Goal: Task Accomplishment & Management: Use online tool/utility

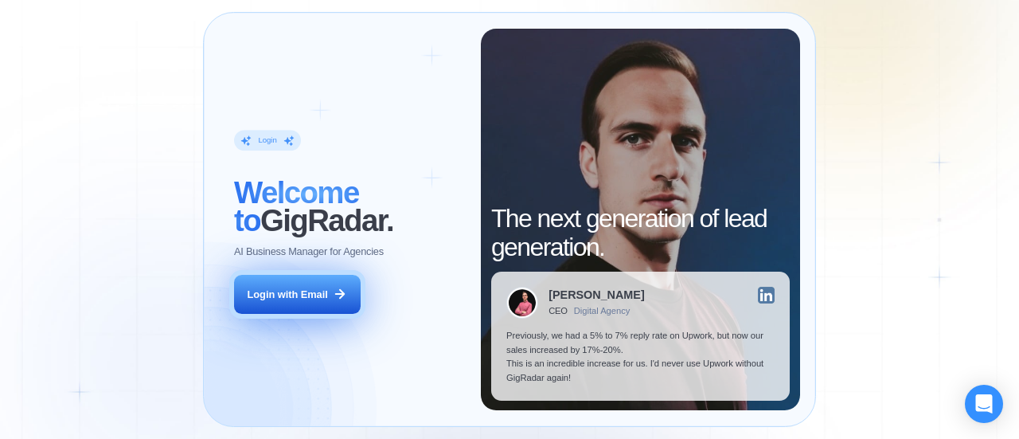
click at [252, 293] on div "Login with Email" at bounding box center [288, 294] width 80 height 14
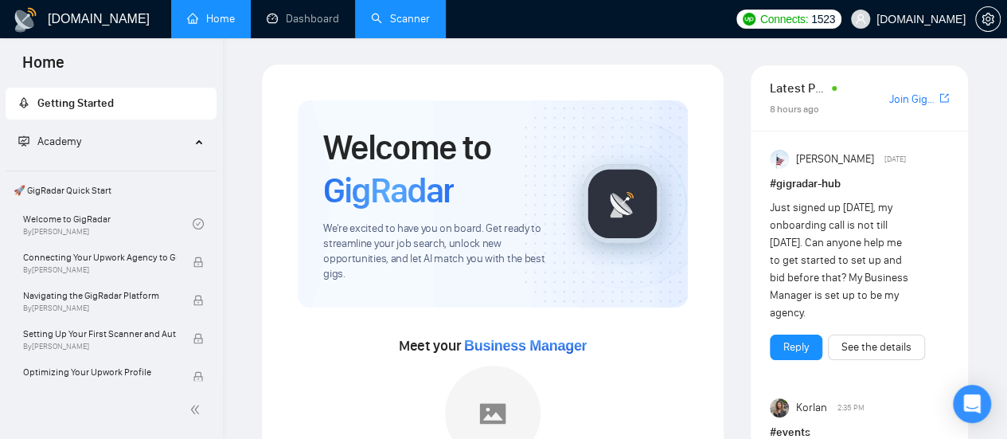
click at [414, 14] on link "Scanner" at bounding box center [400, 19] width 59 height 14
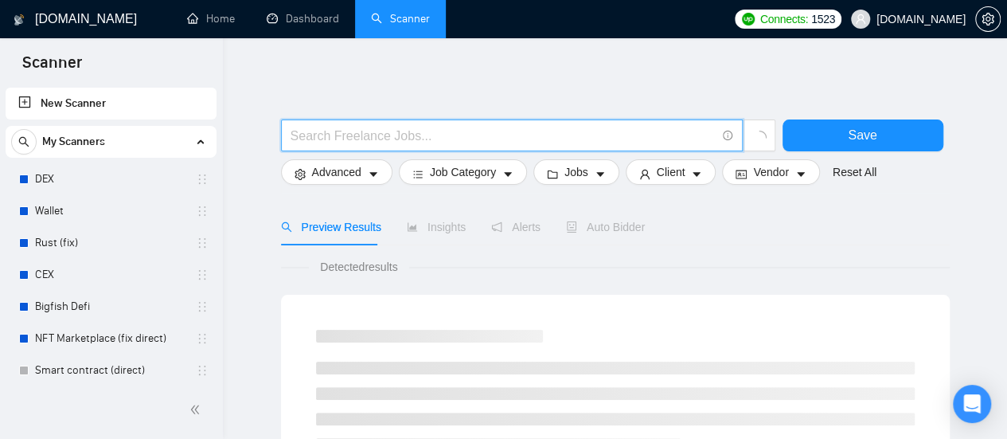
click at [385, 142] on input "text" at bounding box center [502, 136] width 425 height 20
paste input "Cybersecurity Management"
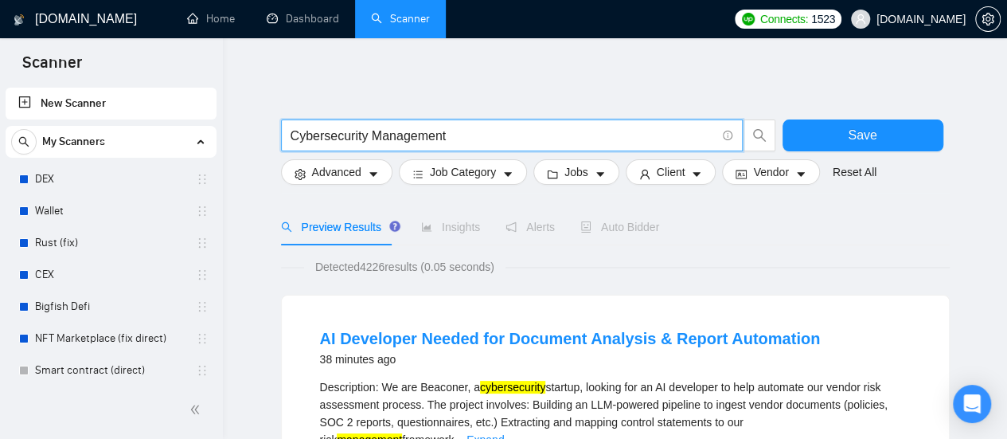
drag, startPoint x: 466, startPoint y: 136, endPoint x: 369, endPoint y: 138, distance: 97.1
click at [369, 138] on input "Cybersecurity Management" at bounding box center [502, 136] width 425 height 20
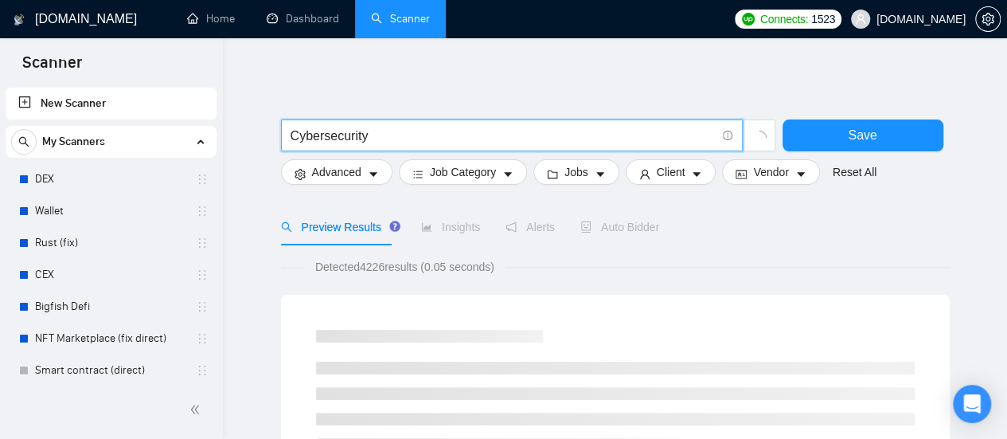
type input "Cybersecurity"
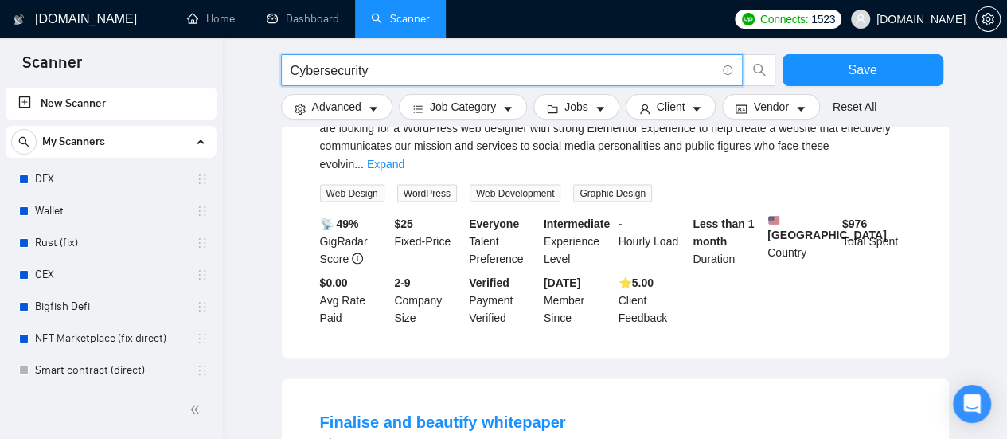
scroll to position [1512, 0]
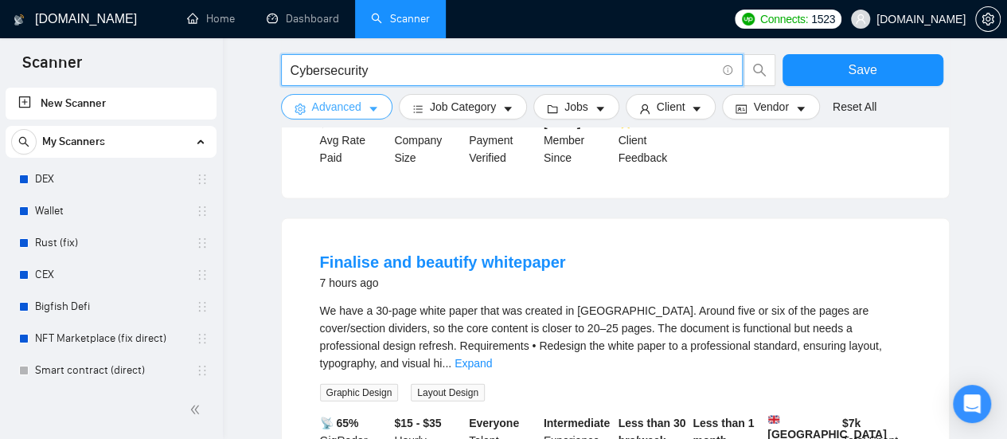
click at [361, 113] on button "Advanced" at bounding box center [336, 106] width 111 height 25
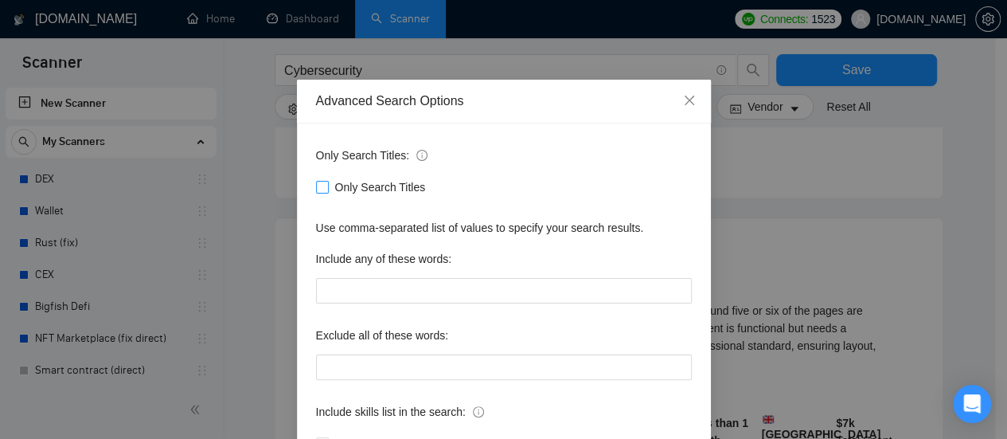
click at [318, 190] on input "Only Search Titles" at bounding box center [321, 186] width 11 height 11
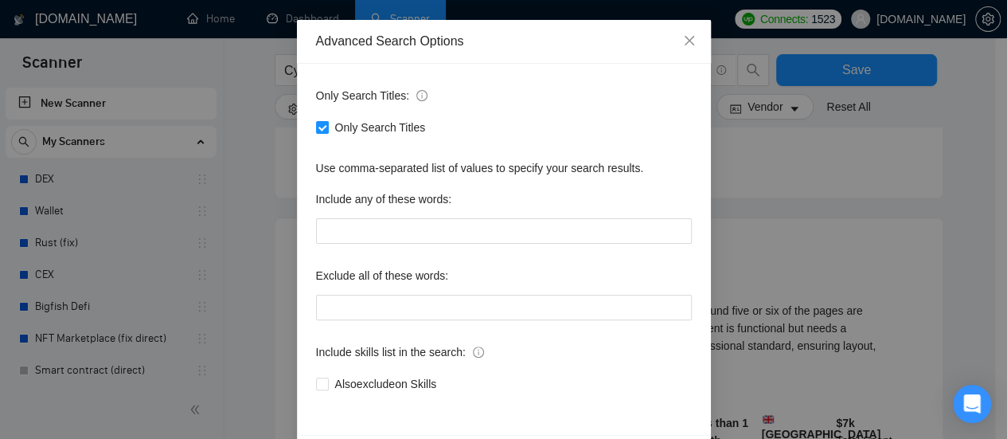
scroll to position [116, 0]
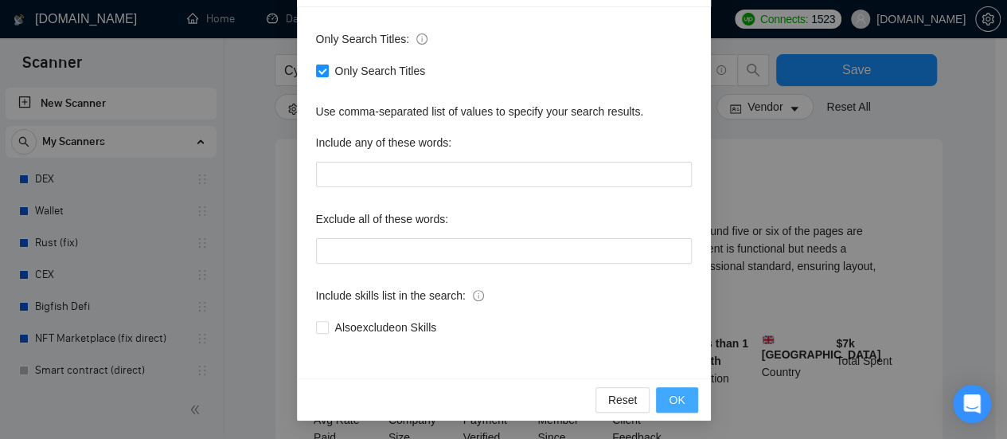
click at [676, 400] on span "OK" at bounding box center [677, 400] width 16 height 18
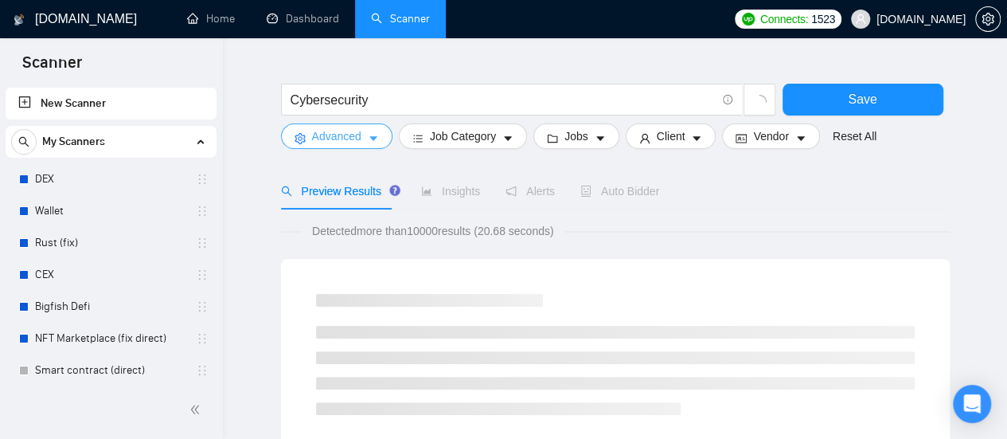
scroll to position [0, 0]
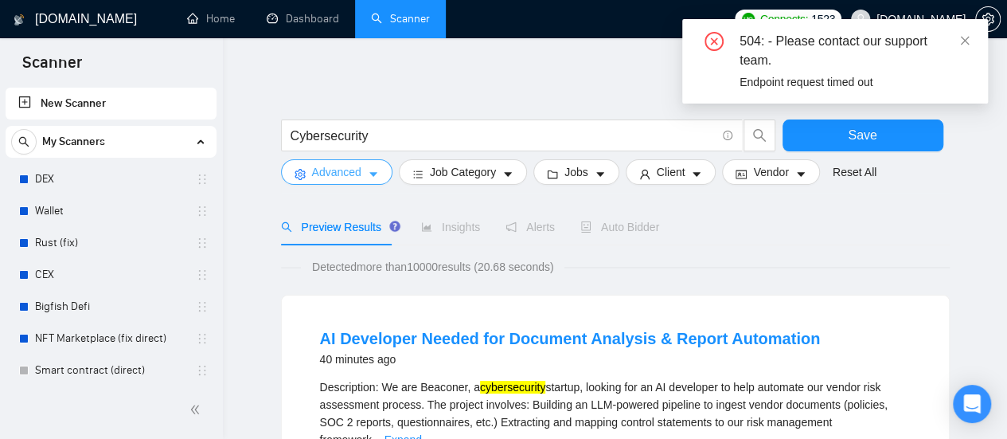
click at [371, 173] on icon "caret-down" at bounding box center [373, 174] width 11 height 11
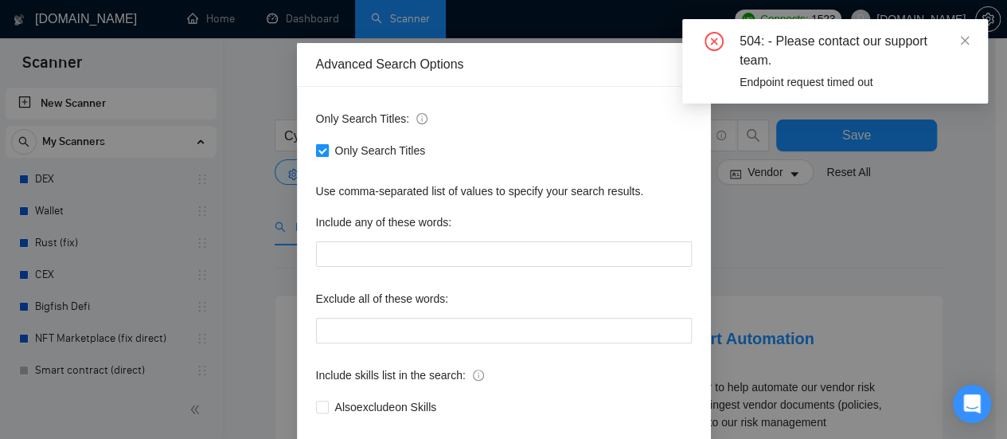
click at [316, 155] on input "Only Search Titles" at bounding box center [321, 149] width 11 height 11
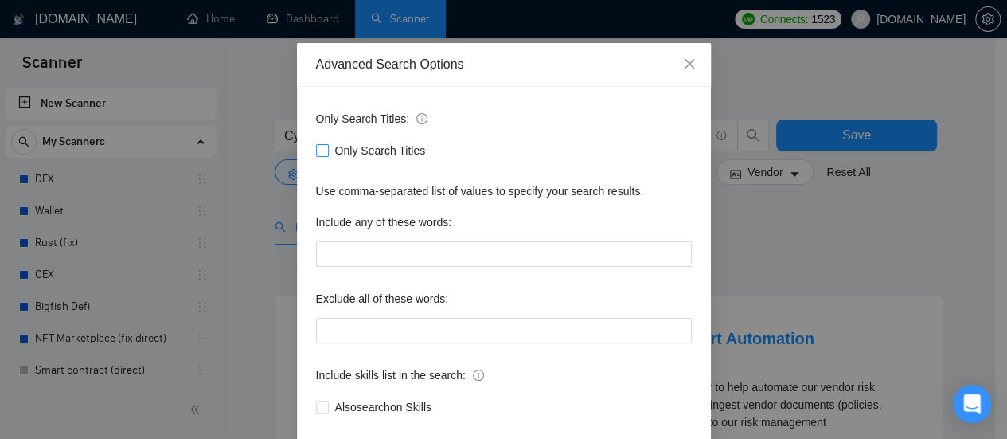
click at [316, 155] on input "Only Search Titles" at bounding box center [321, 149] width 11 height 11
checkbox input "true"
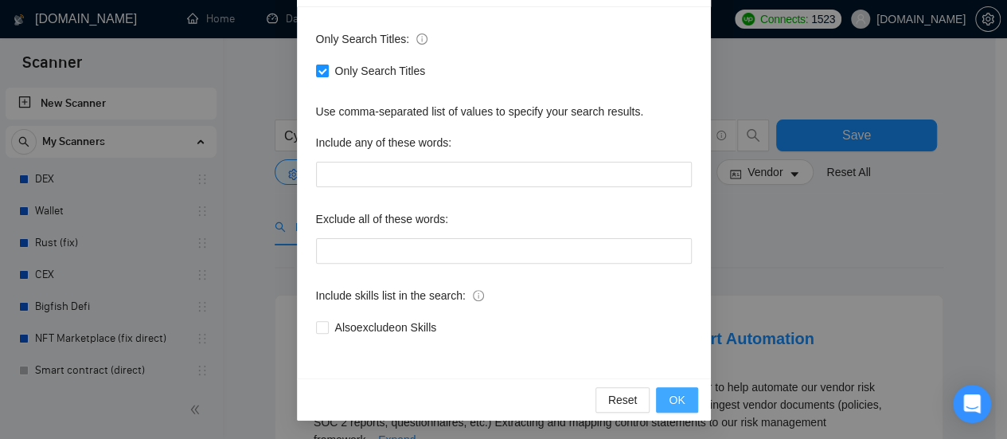
click at [670, 398] on span "OK" at bounding box center [677, 400] width 16 height 18
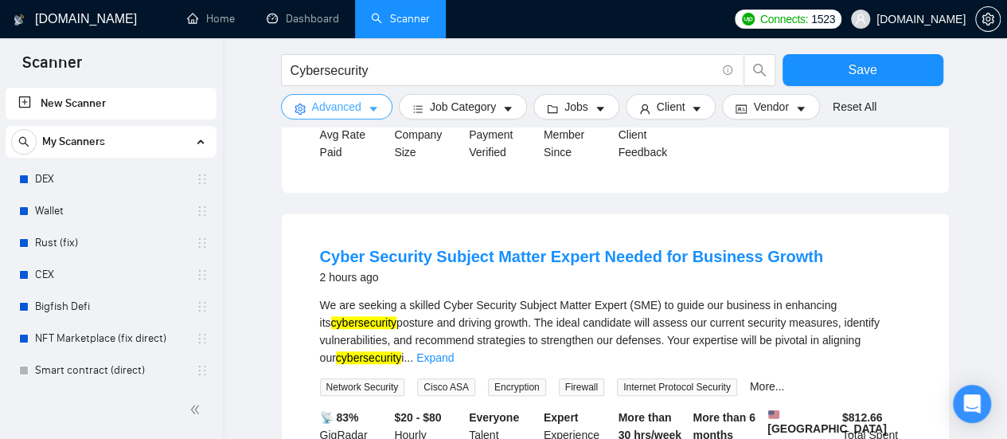
scroll to position [478, 0]
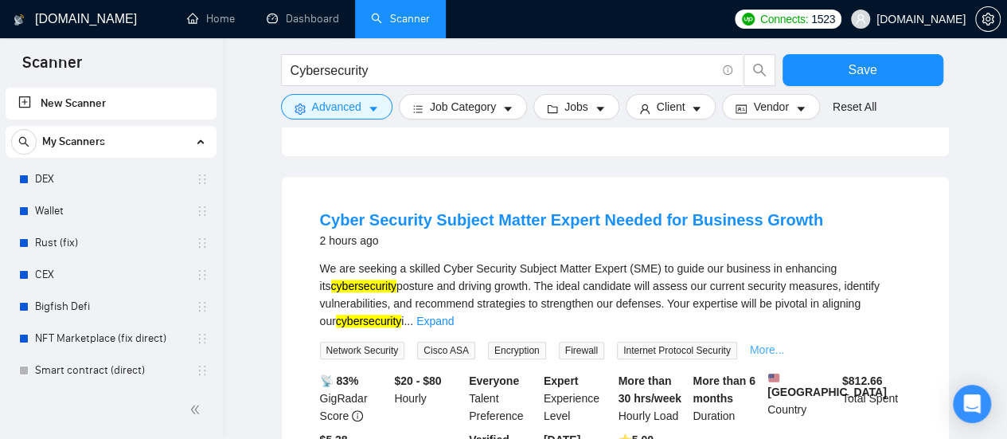
click at [761, 343] on link "More..." at bounding box center [767, 349] width 35 height 13
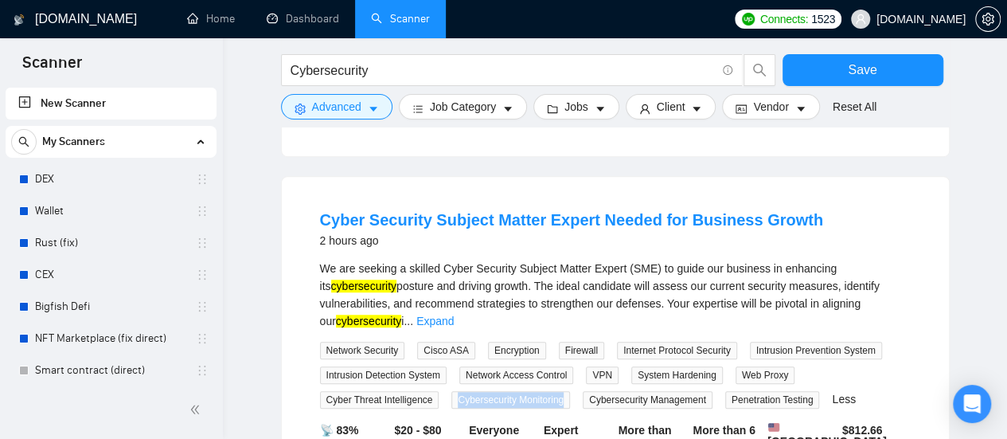
drag, startPoint x: 456, startPoint y: 364, endPoint x: 572, endPoint y: 369, distance: 116.3
click at [572, 390] on div "Cybersecurity Monitoring" at bounding box center [513, 399] width 131 height 18
copy span "Cybersecurity Monitoring"
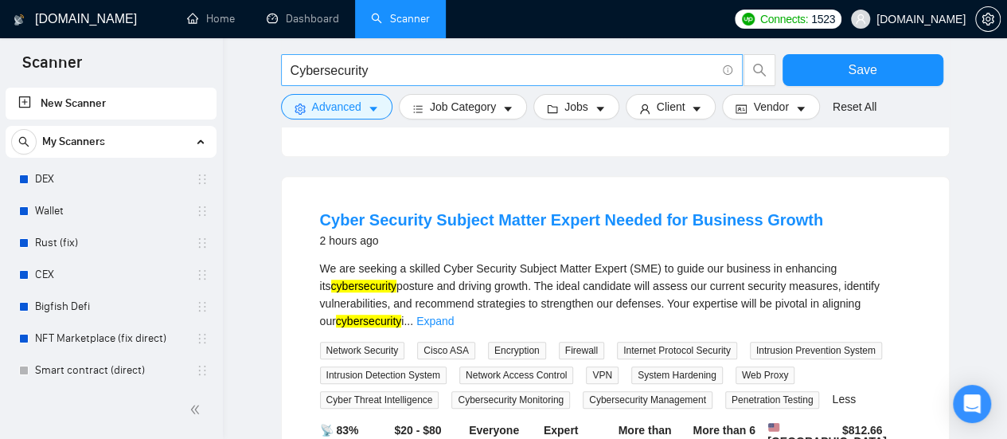
click at [393, 67] on input "Cybersecurity" at bounding box center [502, 70] width 425 height 20
click at [389, 79] on input "Cybersecurity" at bounding box center [502, 70] width 425 height 20
paste input "Cybersecurity Monitoring"
type input "Cybersecurity Monitoring"
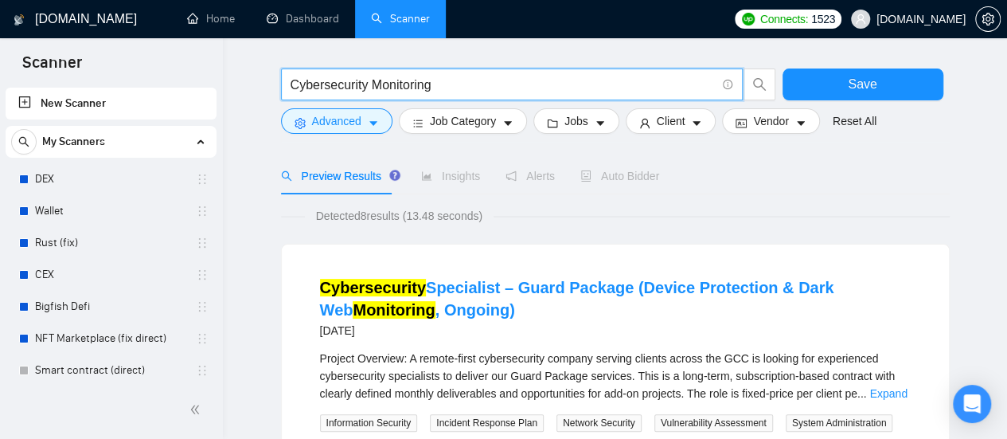
scroll to position [0, 0]
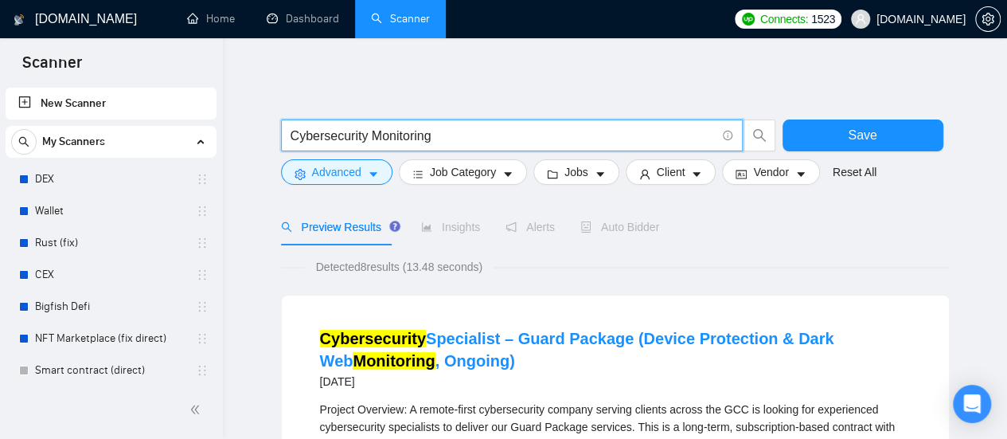
click at [490, 138] on input "Cybersecurity Monitoring" at bounding box center [502, 136] width 425 height 20
paste input "Information Security"
type input "Information Security"
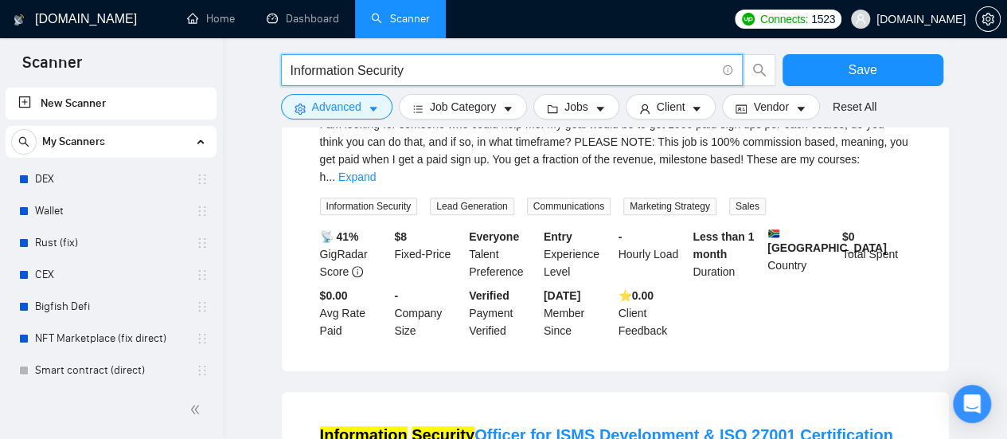
scroll to position [239, 0]
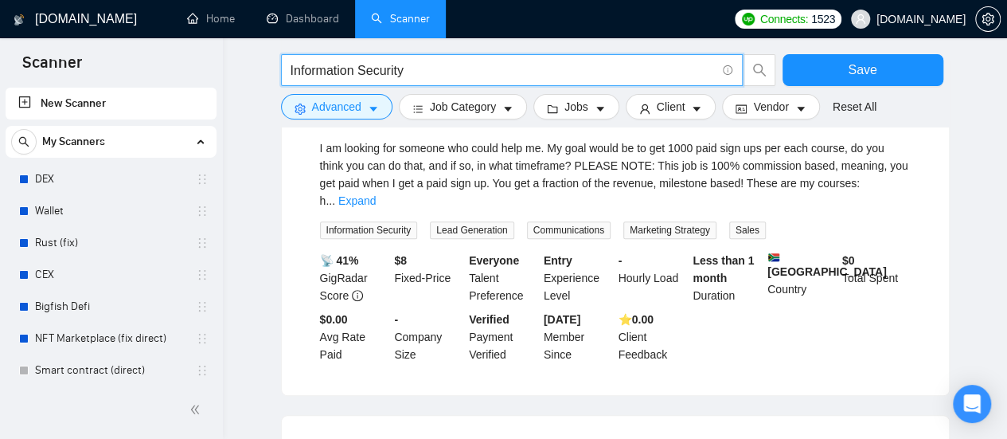
click at [748, 221] on span "Sales" at bounding box center [747, 230] width 37 height 18
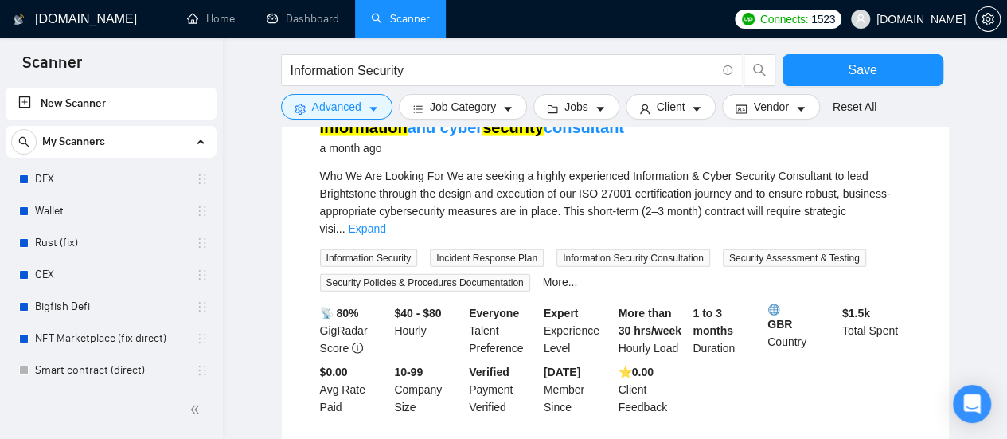
scroll to position [1760, 0]
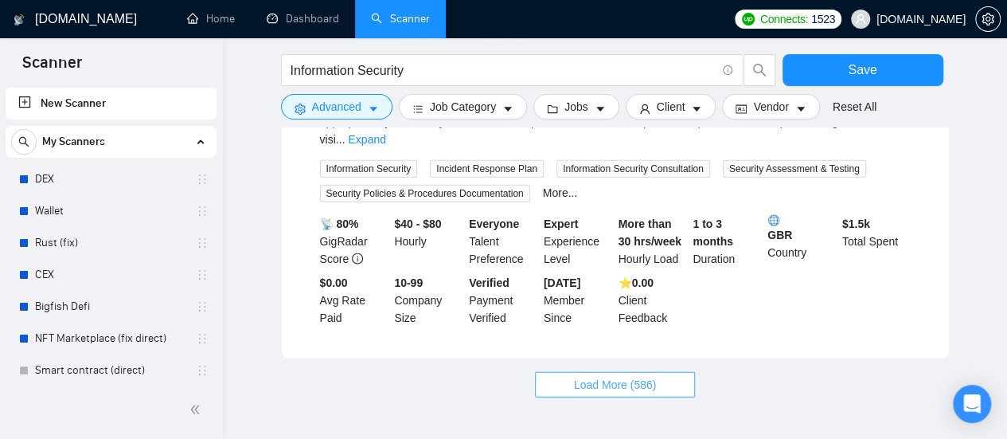
click at [617, 376] on span "Load More (586)" at bounding box center [615, 385] width 83 height 18
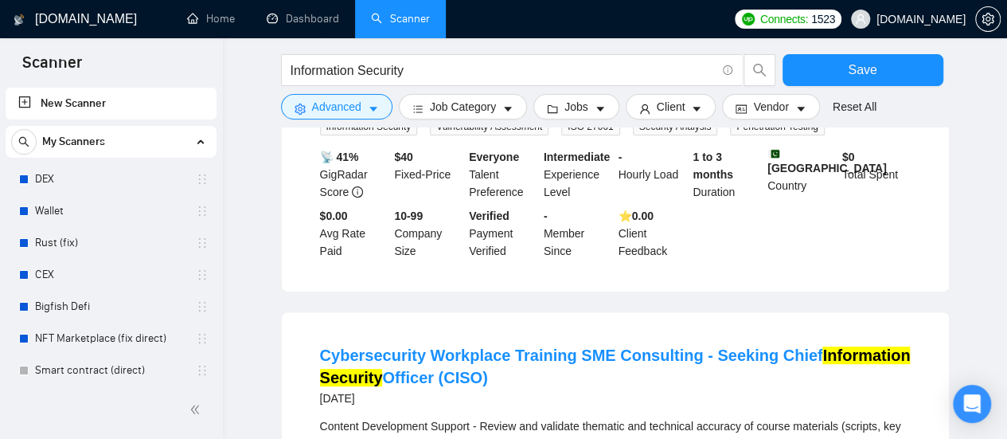
scroll to position [3491, 0]
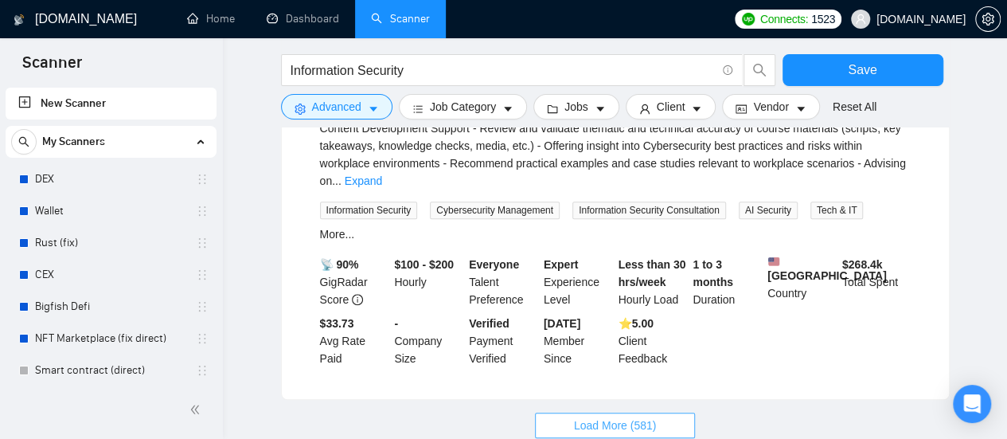
drag, startPoint x: 629, startPoint y: 303, endPoint x: 419, endPoint y: 261, distance: 214.3
click at [629, 416] on span "Load More (581)" at bounding box center [615, 425] width 83 height 18
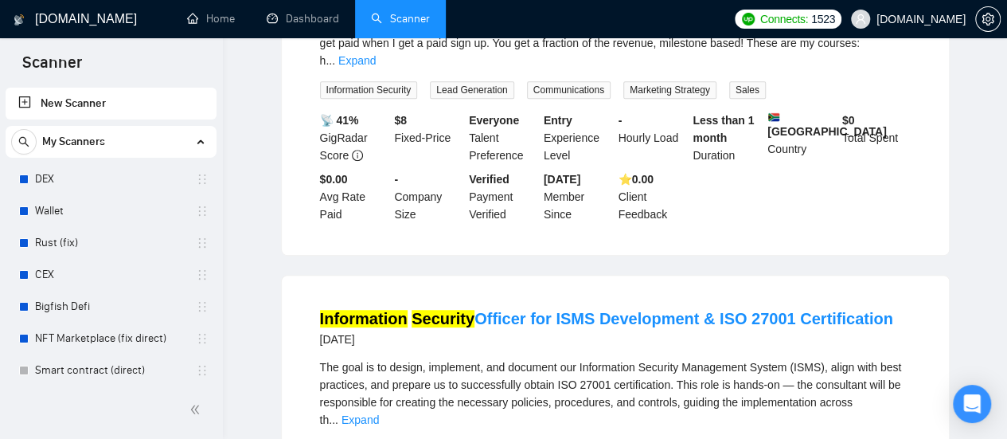
scroll to position [0, 0]
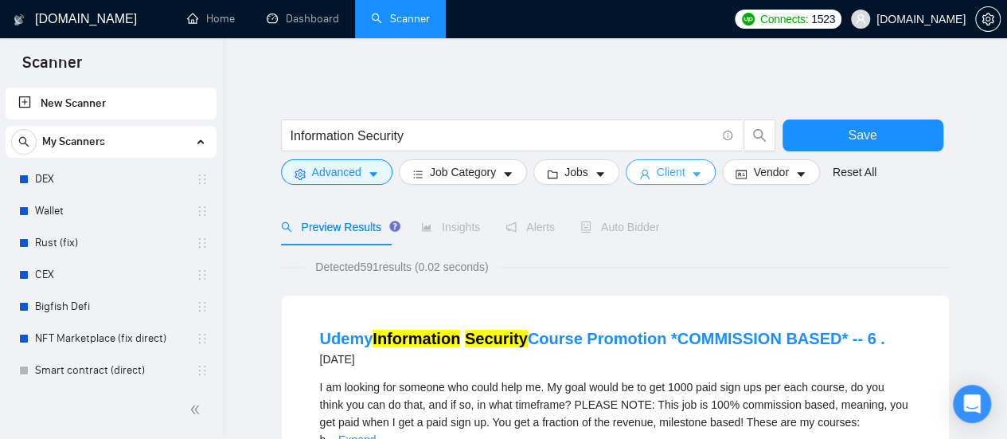
click at [657, 180] on span "Client" at bounding box center [671, 172] width 29 height 18
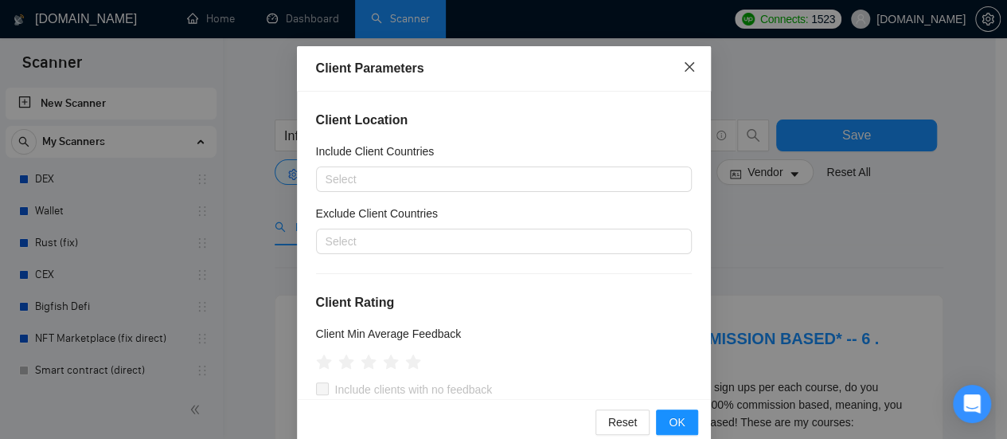
click at [683, 66] on icon "close" at bounding box center [689, 66] width 13 height 13
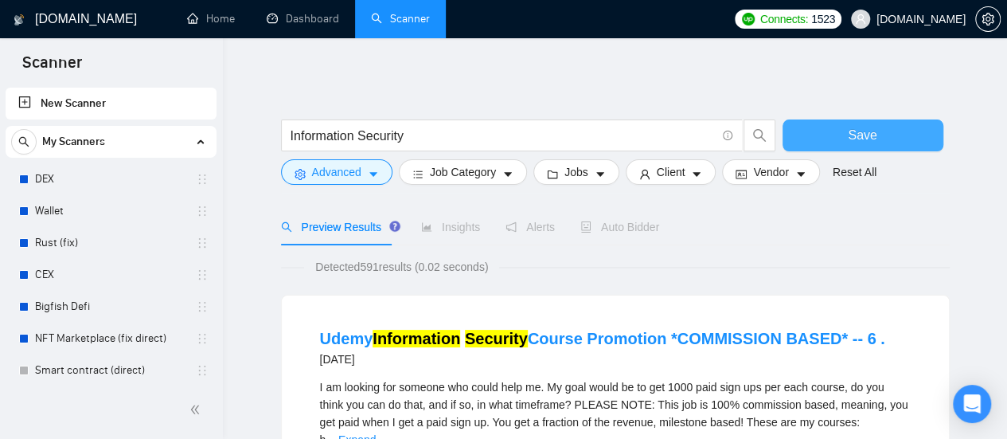
click at [850, 138] on span "Save" at bounding box center [862, 135] width 29 height 20
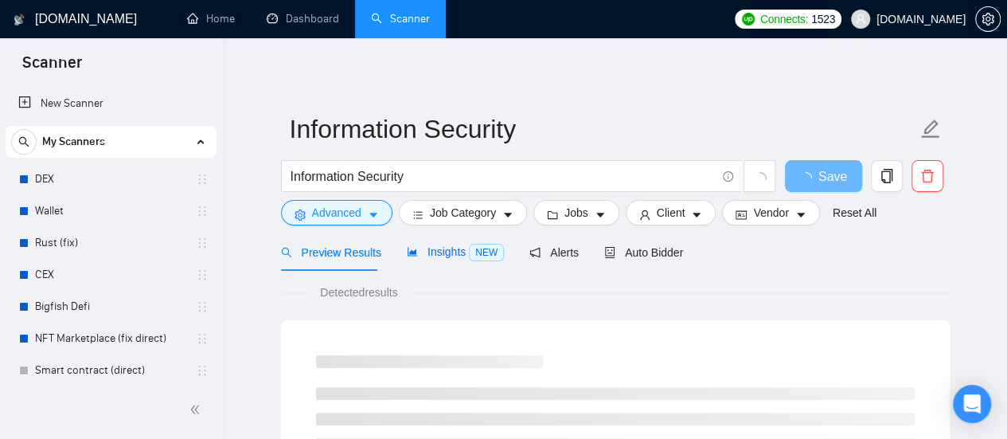
click at [450, 258] on span "Insights NEW" at bounding box center [455, 251] width 97 height 13
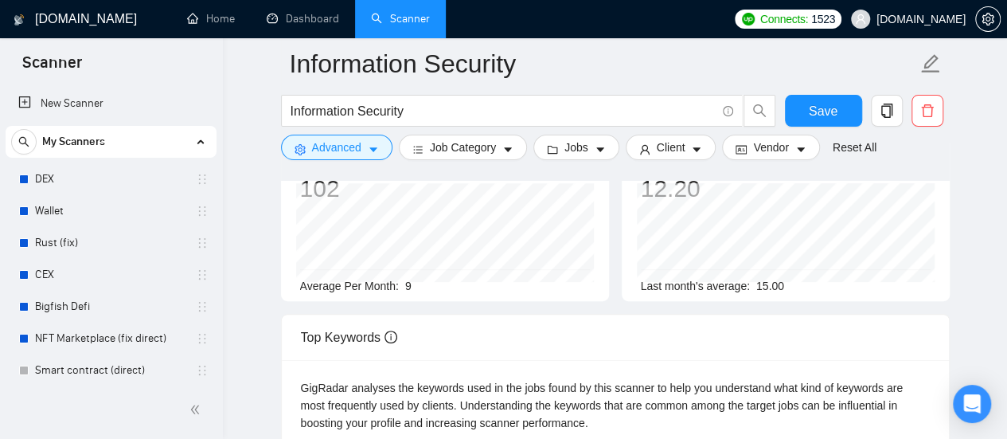
scroll to position [80, 0]
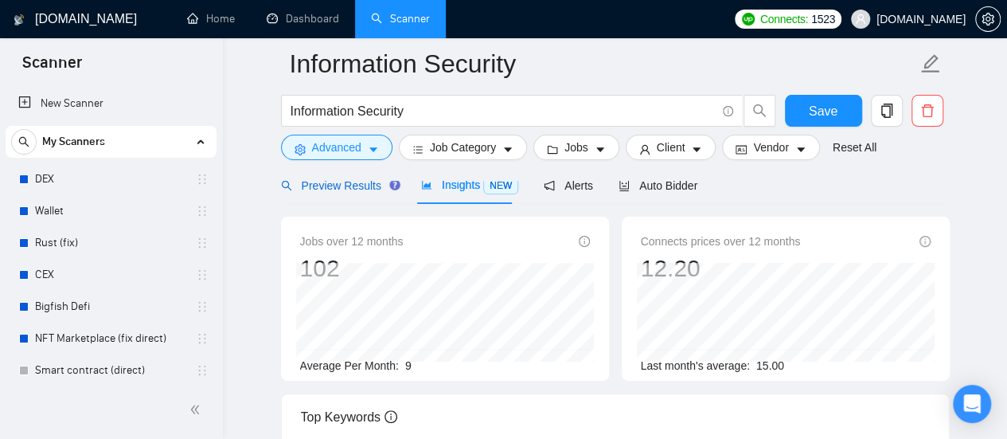
click at [347, 187] on span "Preview Results" at bounding box center [338, 185] width 115 height 13
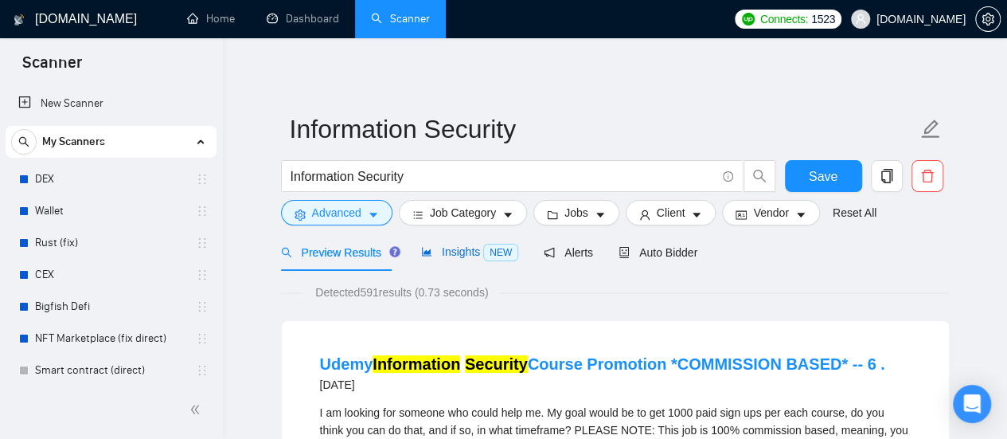
click at [458, 258] on span "Insights NEW" at bounding box center [469, 251] width 97 height 13
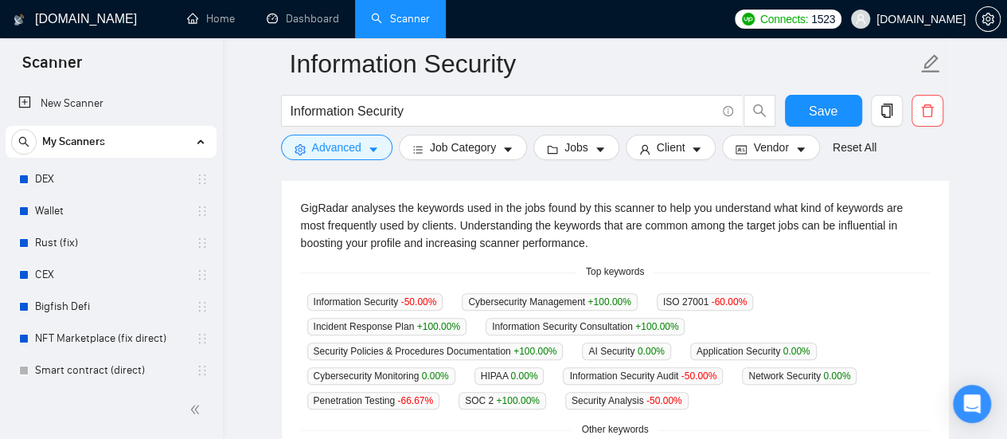
scroll to position [318, 0]
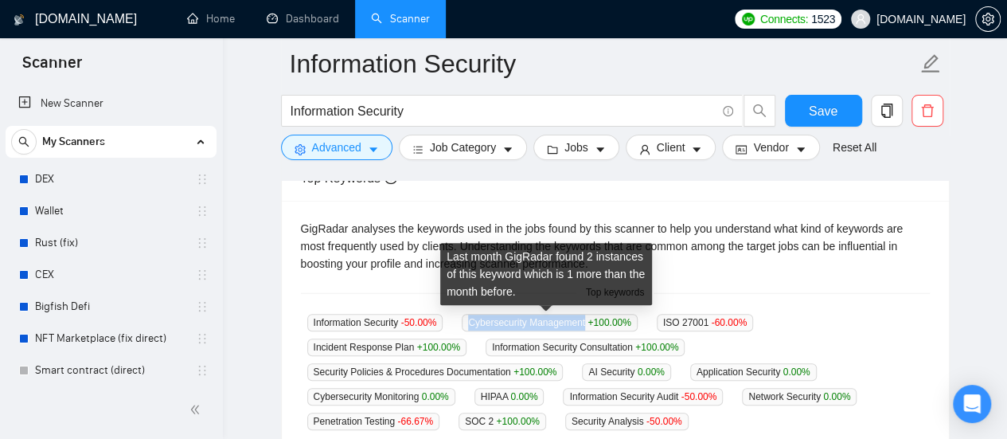
drag, startPoint x: 466, startPoint y: 322, endPoint x: 582, endPoint y: 326, distance: 115.4
click at [582, 326] on span "Cybersecurity Management +100.00 %" at bounding box center [549, 323] width 175 height 18
copy span "Cybersecurity Management"
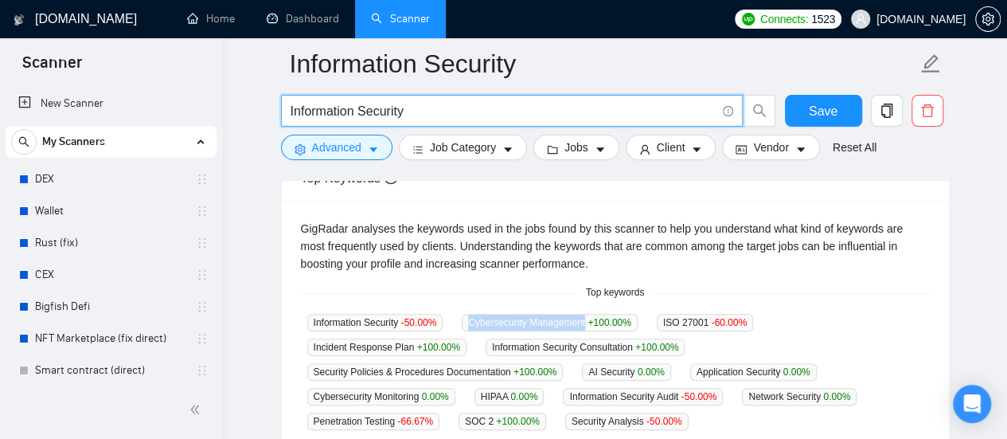
click at [465, 108] on input "Information Security" at bounding box center [502, 111] width 425 height 20
paste input "Cybersecurity Management"
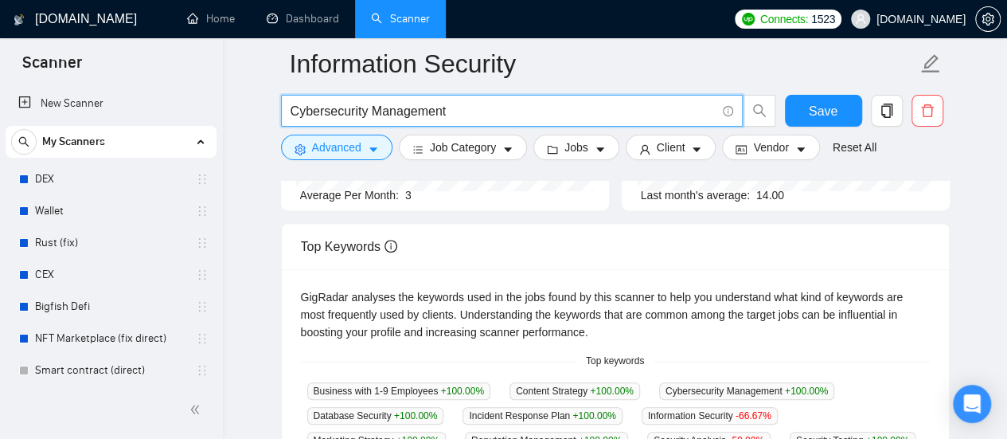
scroll to position [398, 0]
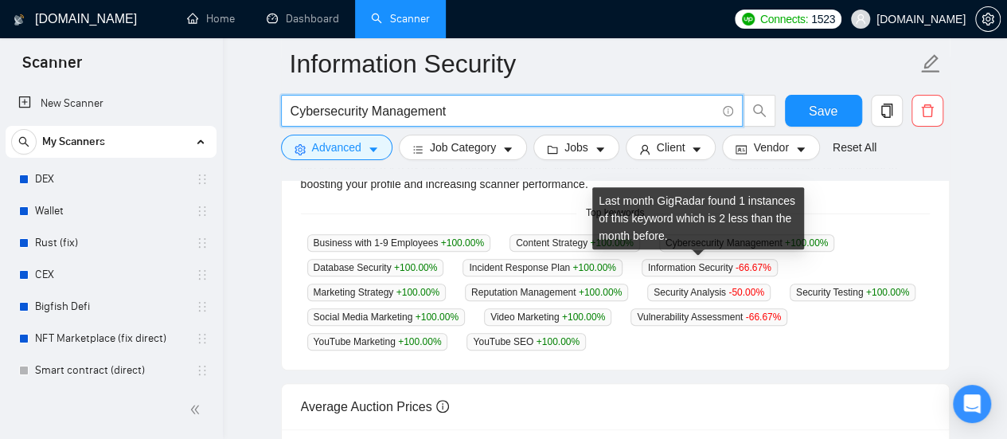
type input "Cybersecurity Management"
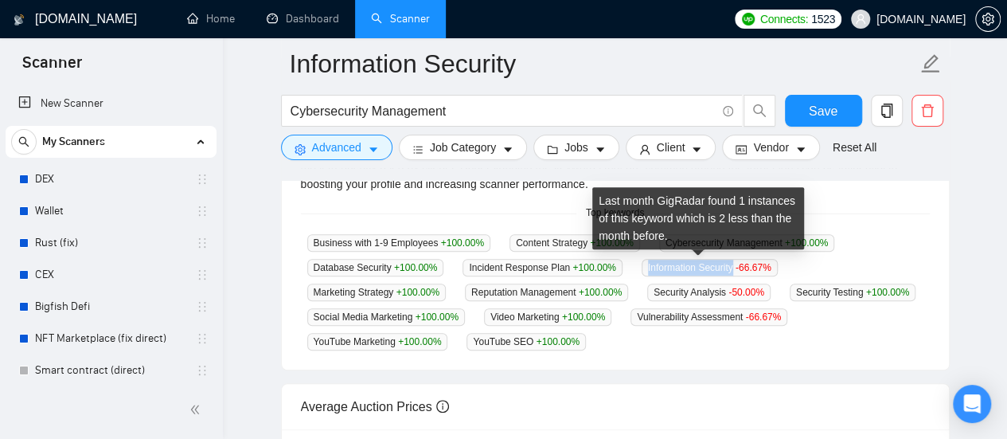
drag, startPoint x: 637, startPoint y: 267, endPoint x: 721, endPoint y: 271, distance: 84.5
click at [721, 271] on span "Information Security -66.67 %" at bounding box center [709, 268] width 136 height 18
copy span "Information Security"
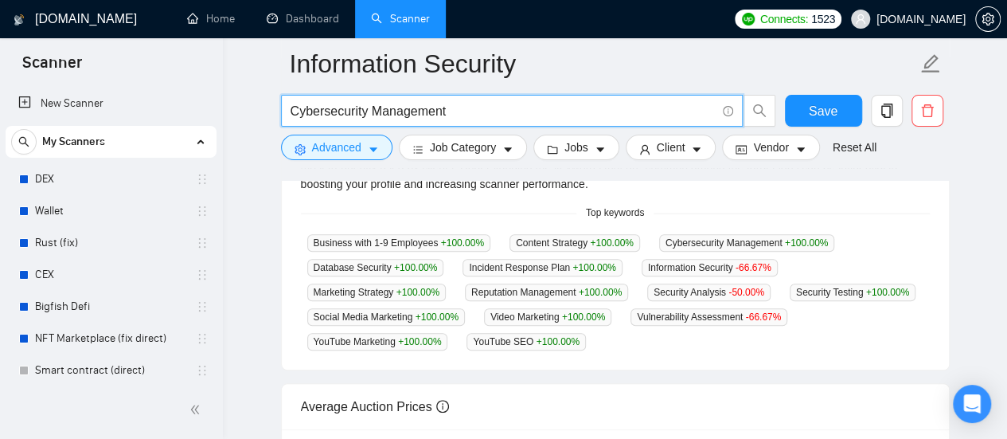
click at [463, 104] on input "Cybersecurity Management" at bounding box center [502, 111] width 425 height 20
paste input "Information Security"
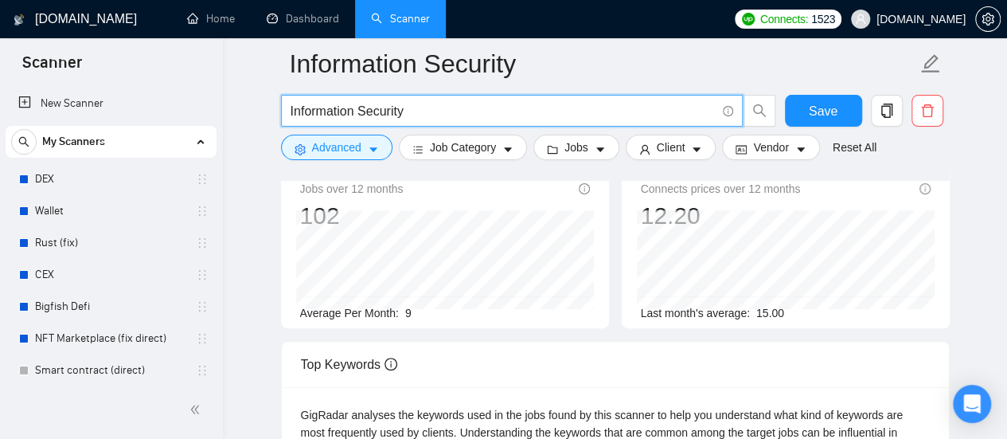
scroll to position [80, 0]
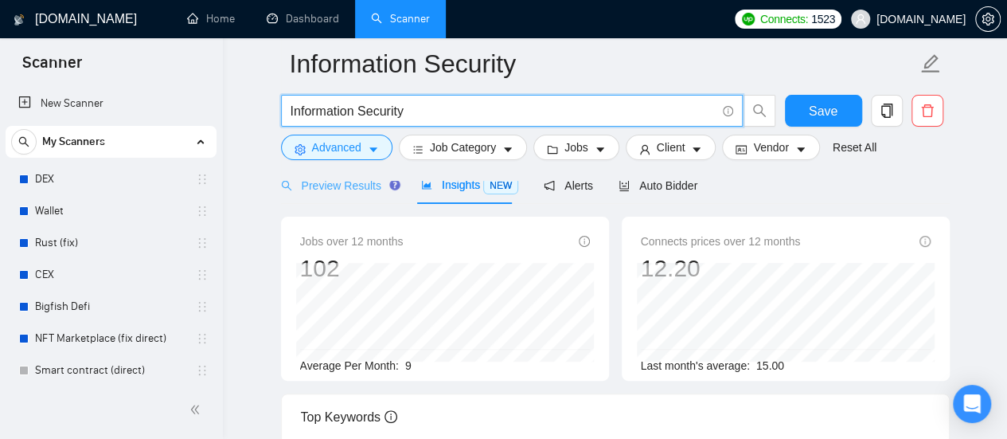
type input "Information Security"
click at [335, 187] on span "Preview Results" at bounding box center [338, 185] width 115 height 13
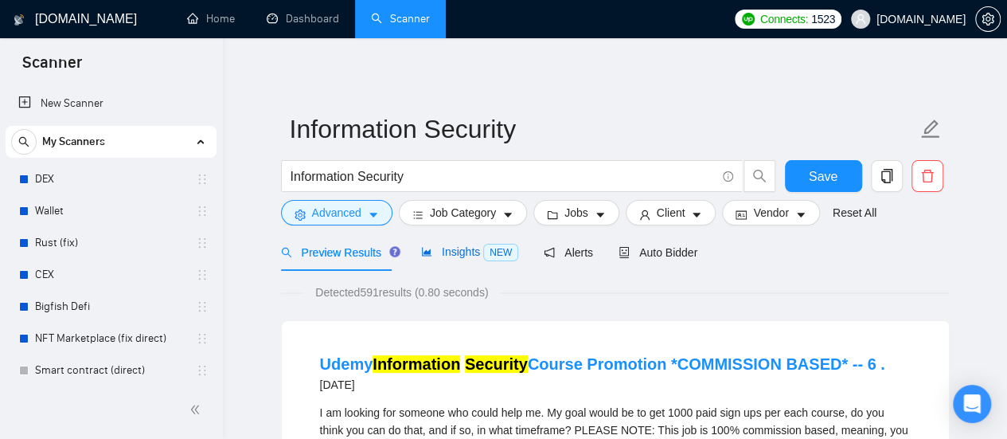
click at [459, 254] on span "Insights NEW" at bounding box center [469, 251] width 97 height 13
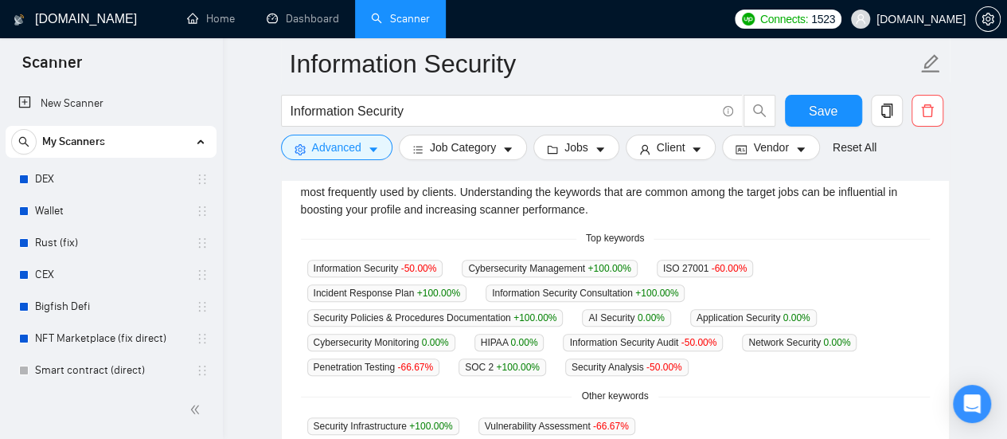
scroll to position [398, 0]
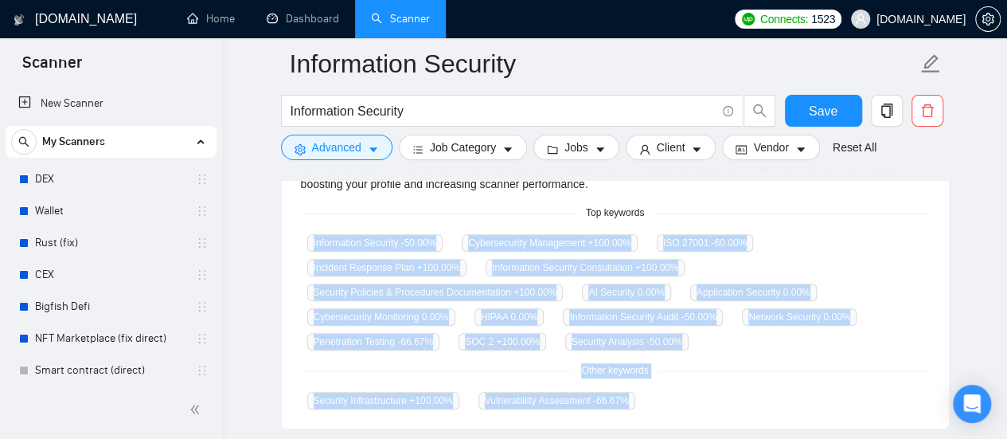
drag, startPoint x: 312, startPoint y: 243, endPoint x: 635, endPoint y: 376, distance: 349.7
click at [635, 376] on div "GigRadar analyses the keywords used in the jobs found by this scanner to help y…" at bounding box center [615, 274] width 667 height 307
copy div "Information Security -50.00 % Cybersecurity Management +100.00 % ISO 27001 -60.…"
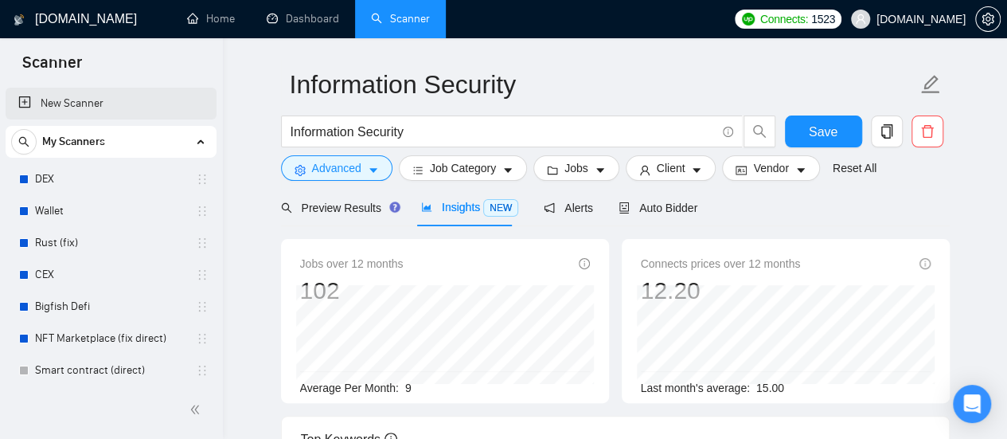
scroll to position [0, 0]
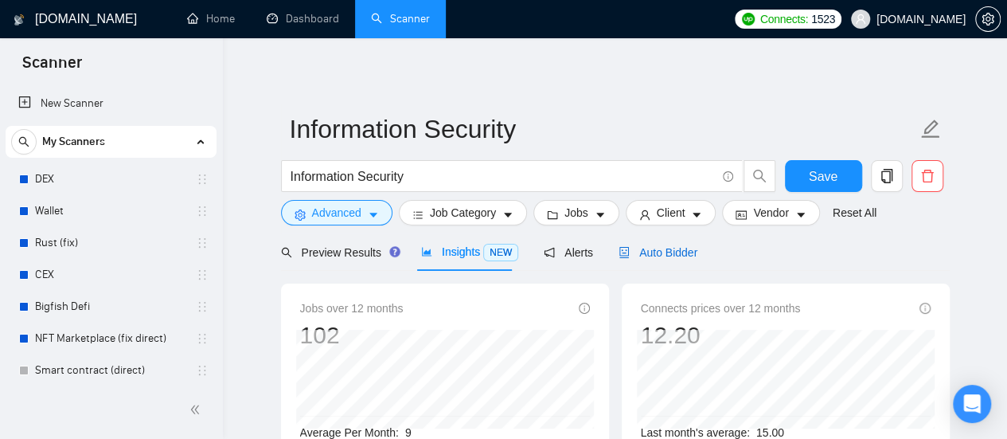
click at [668, 252] on span "Auto Bidder" at bounding box center [657, 252] width 79 height 13
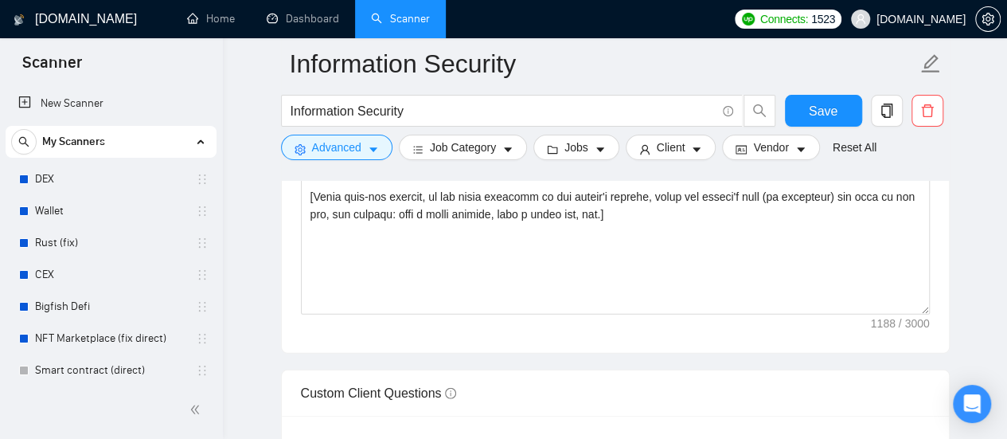
scroll to position [1751, 0]
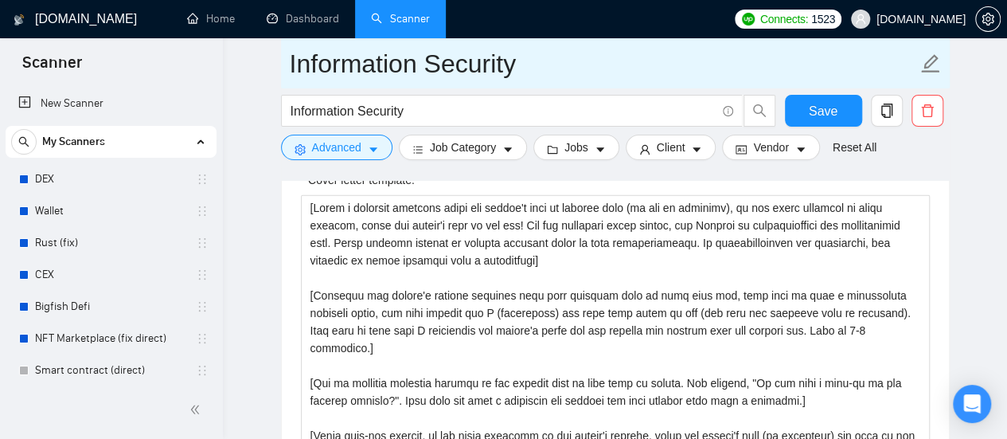
drag, startPoint x: 112, startPoint y: 103, endPoint x: 569, endPoint y: 68, distance: 458.2
click at [112, 103] on link "New Scanner" at bounding box center [110, 104] width 185 height 32
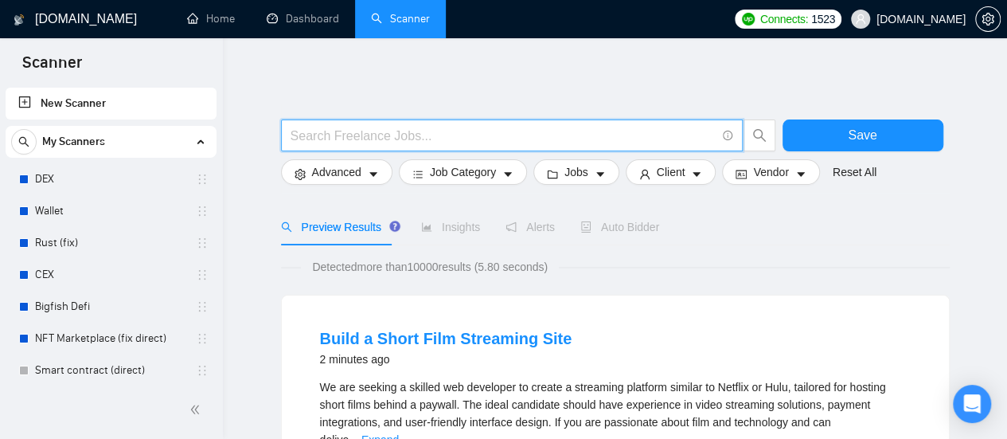
click at [338, 140] on input "text" at bounding box center [502, 136] width 425 height 20
type input "(mvp*) | "(MVP)" | "Minimum valuable product" | "Minimum viable product" | star…"
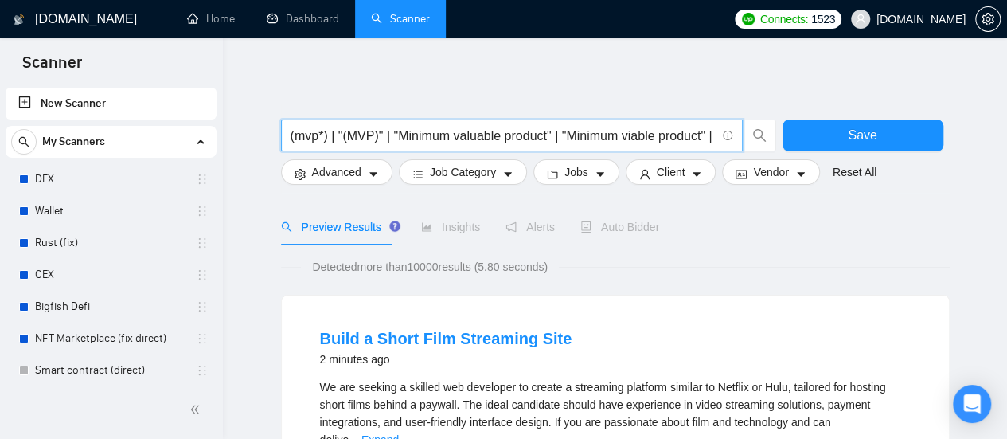
click at [305, 134] on input "(mvp*) | "(MVP)" | "Minimum valuable product" | "Minimum viable product" | star…" at bounding box center [502, 136] width 425 height 20
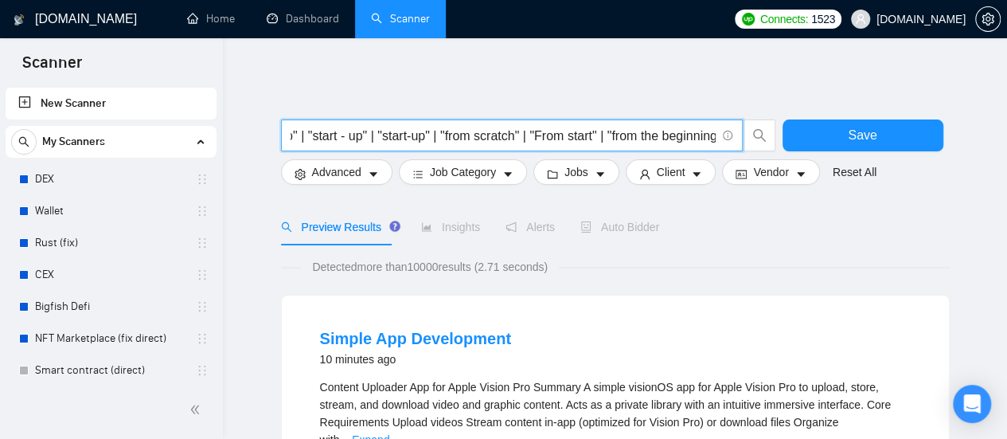
scroll to position [0, 552]
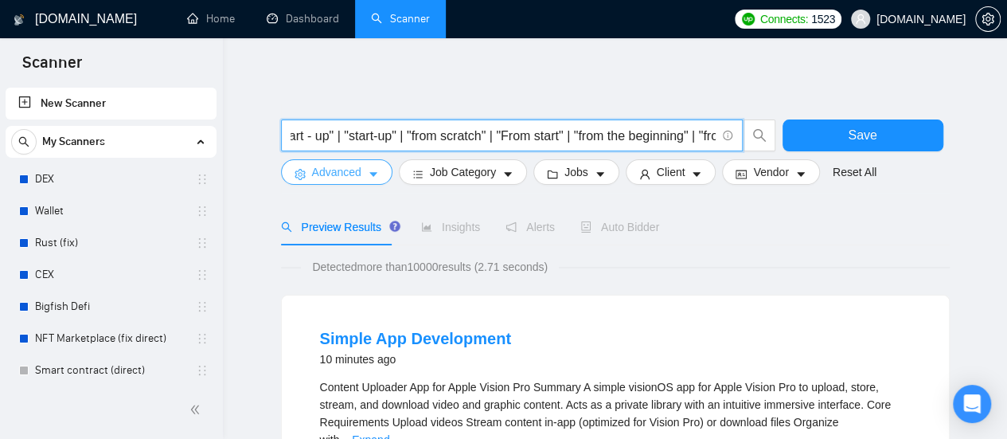
click at [368, 177] on icon "caret-down" at bounding box center [373, 174] width 11 height 11
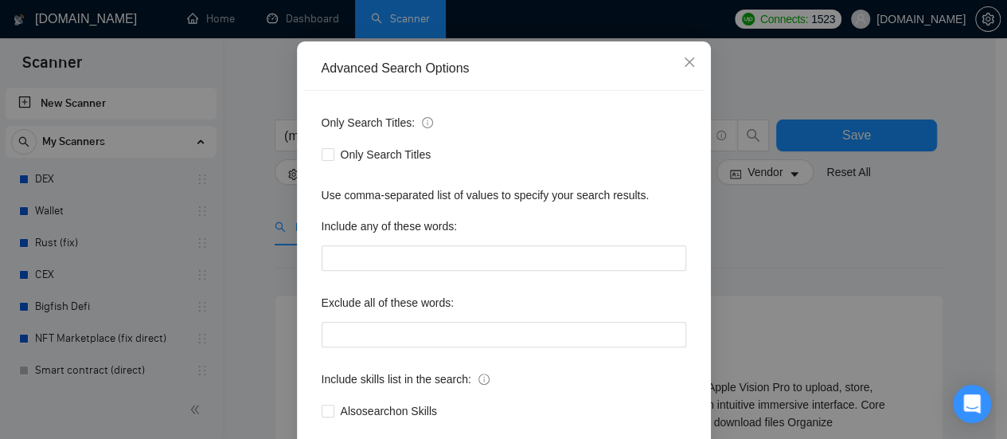
scroll to position [159, 0]
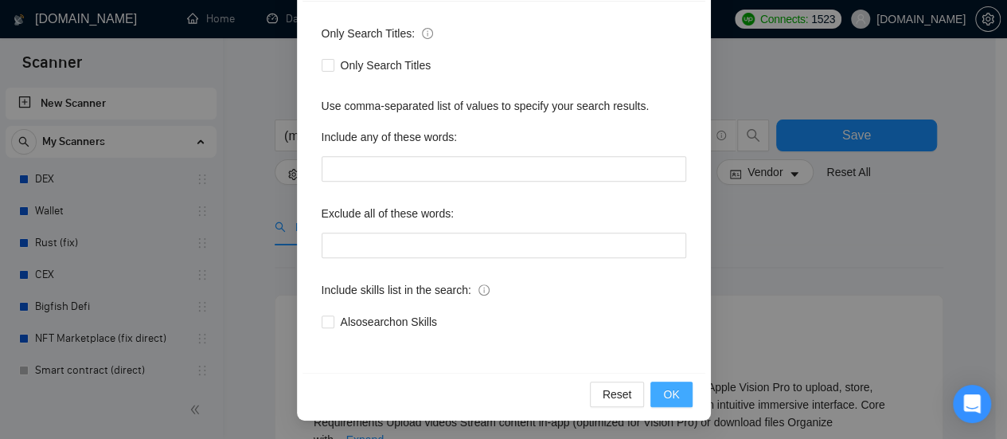
click at [672, 396] on span "OK" at bounding box center [671, 394] width 16 height 18
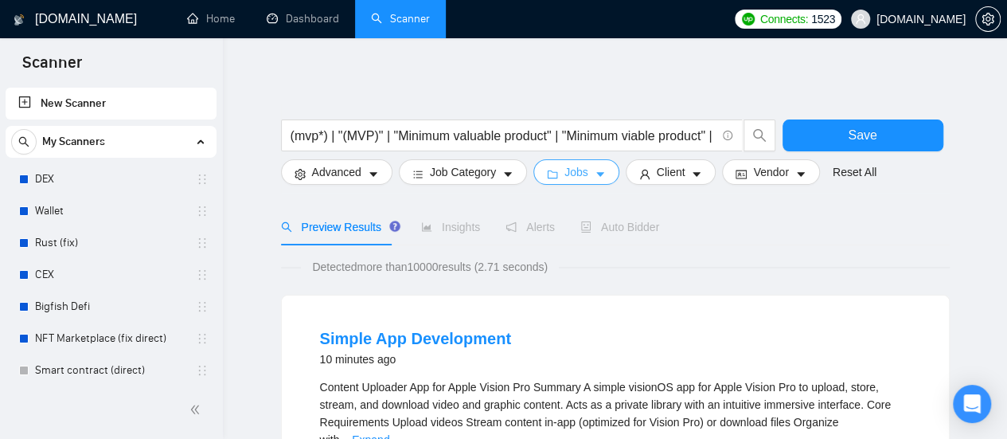
click at [581, 165] on span "Jobs" at bounding box center [576, 172] width 24 height 18
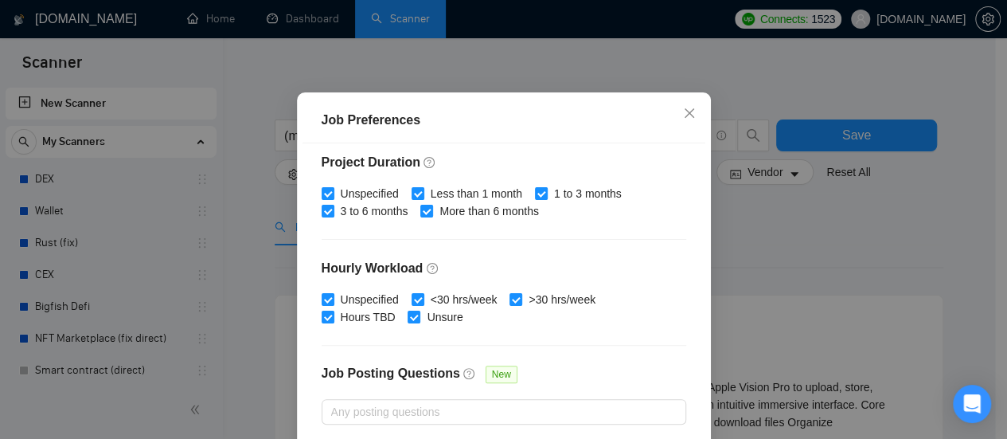
scroll to position [131, 0]
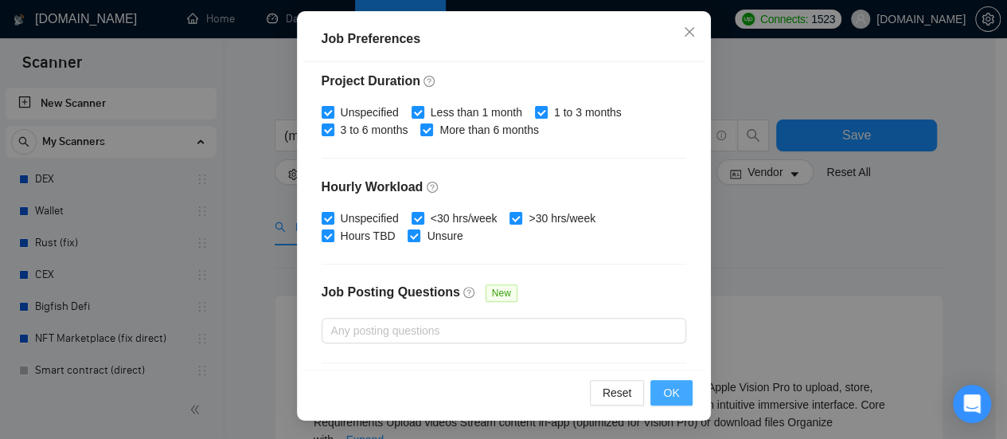
click at [672, 395] on span "OK" at bounding box center [671, 393] width 16 height 18
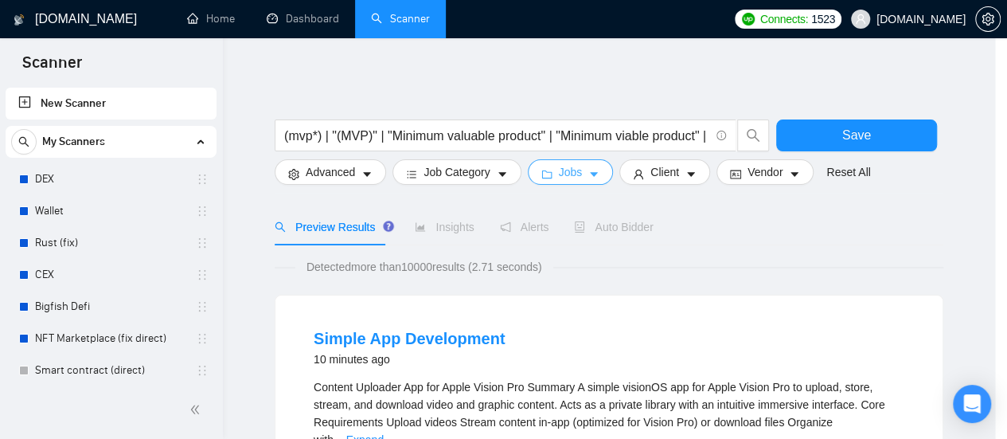
scroll to position [0, 0]
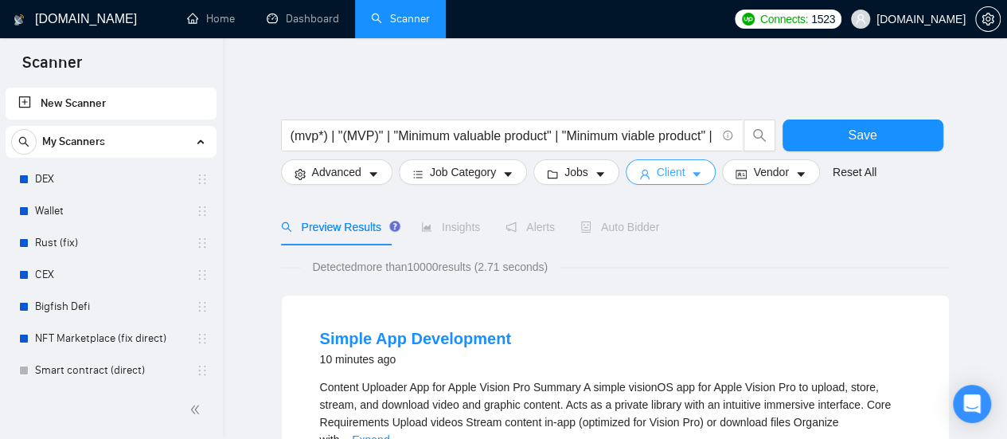
click at [667, 177] on span "Client" at bounding box center [671, 172] width 29 height 18
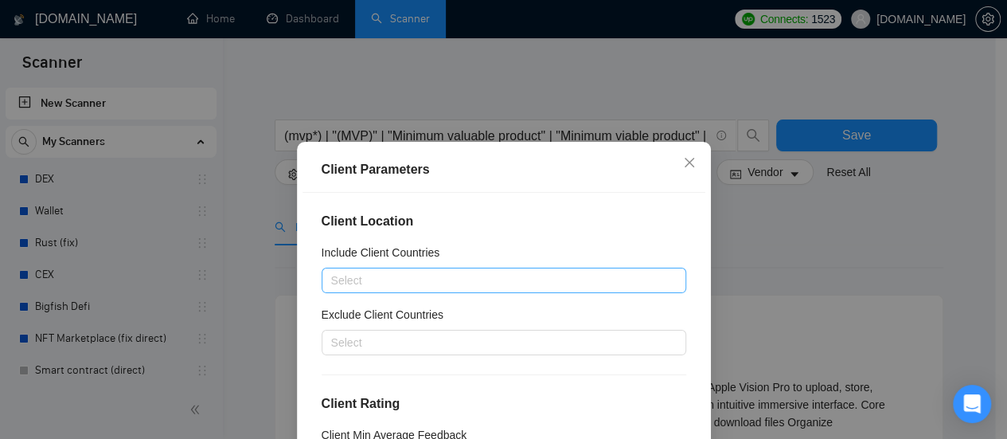
click at [410, 284] on div at bounding box center [496, 280] width 341 height 19
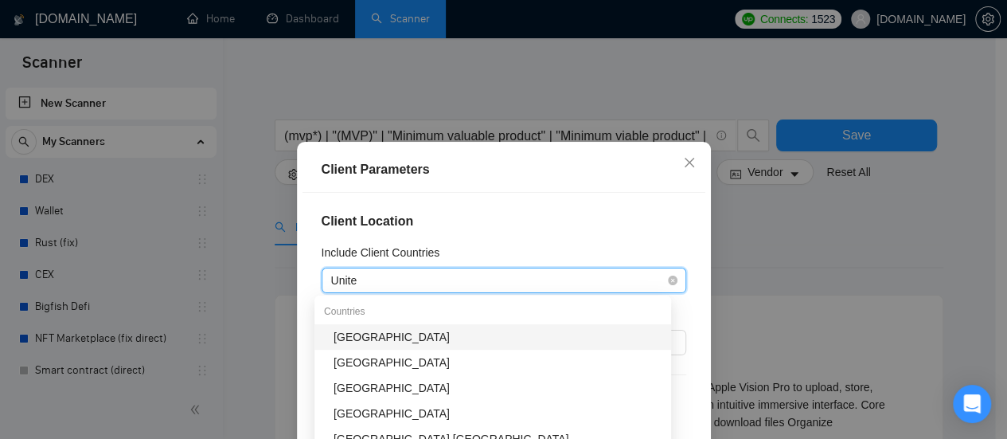
type input "United"
click at [393, 333] on div "[GEOGRAPHIC_DATA]" at bounding box center [497, 337] width 328 height 18
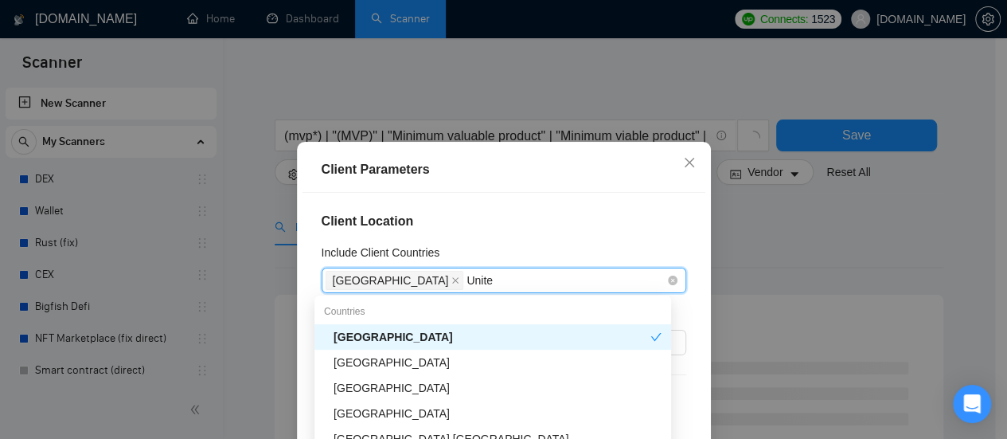
type input "United"
click at [406, 362] on div "[GEOGRAPHIC_DATA]" at bounding box center [497, 362] width 328 height 18
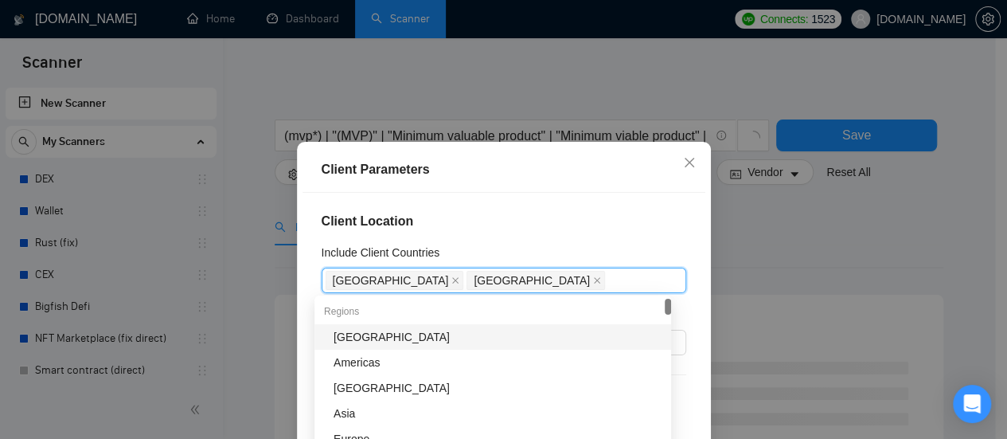
click at [544, 231] on div "Client Location Include Client Countries [GEOGRAPHIC_DATA], [GEOGRAPHIC_DATA] […" at bounding box center [503, 346] width 403 height 307
click at [430, 330] on div "Select" at bounding box center [504, 341] width 365 height 25
click at [433, 343] on div at bounding box center [496, 342] width 341 height 19
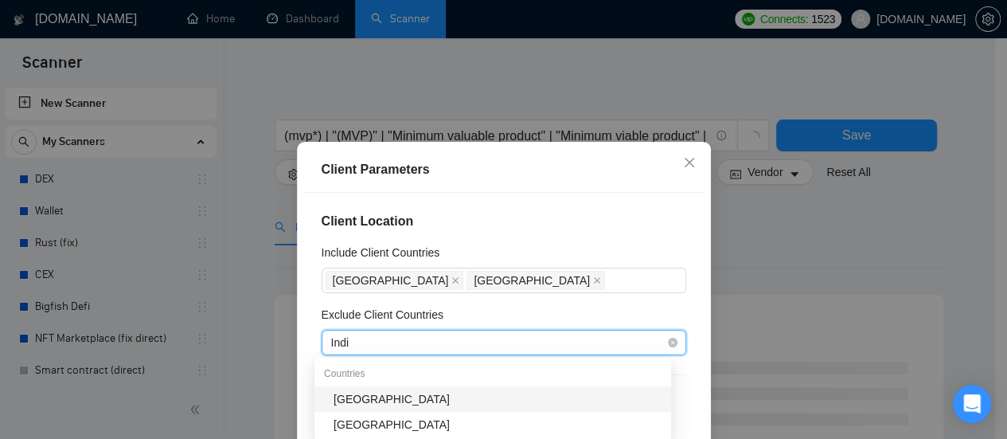
type input "[GEOGRAPHIC_DATA]"
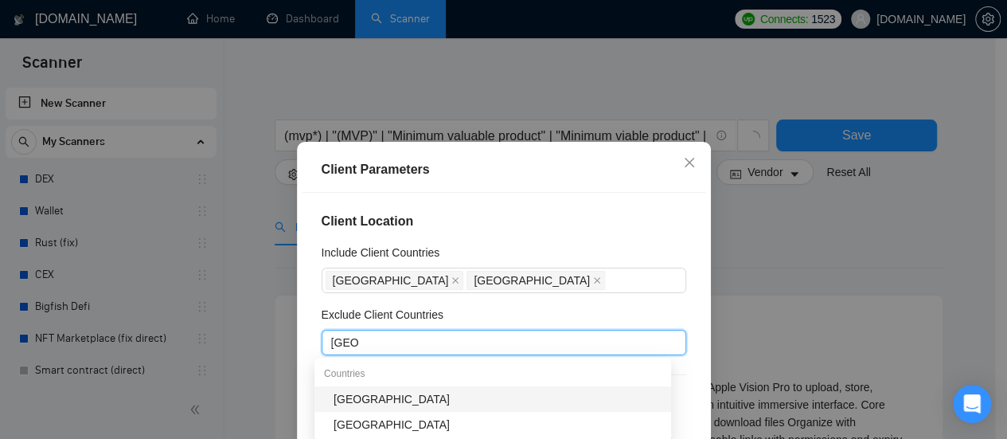
click at [357, 404] on div "[GEOGRAPHIC_DATA]" at bounding box center [497, 399] width 328 height 18
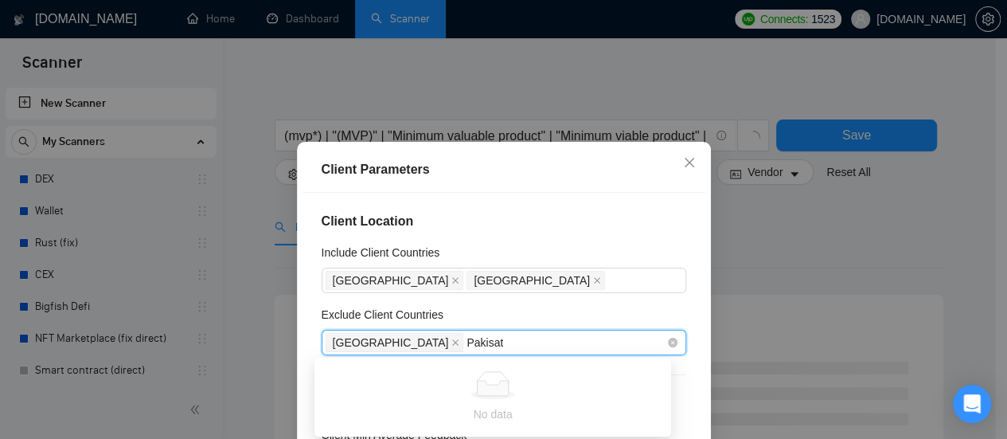
type input "Pakisatn"
click at [466, 348] on div "India Pakisatn" at bounding box center [496, 342] width 341 height 22
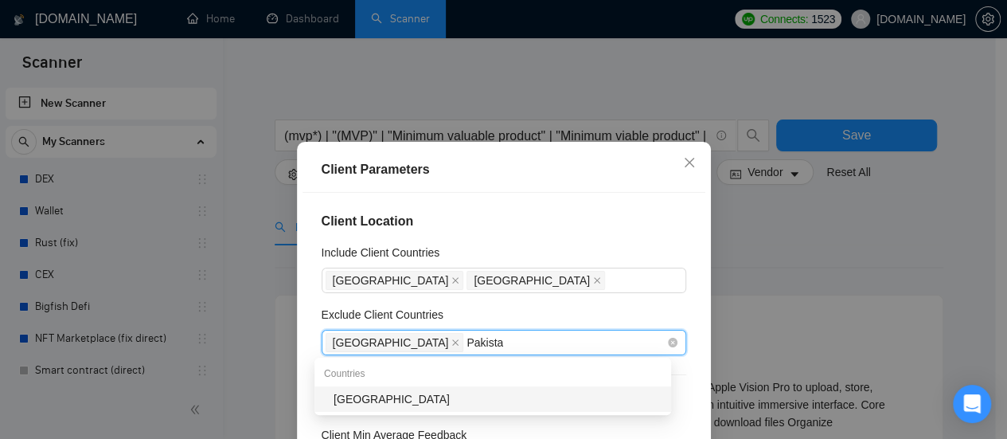
type input "[GEOGRAPHIC_DATA]"
click at [417, 400] on div "[GEOGRAPHIC_DATA]" at bounding box center [497, 399] width 328 height 18
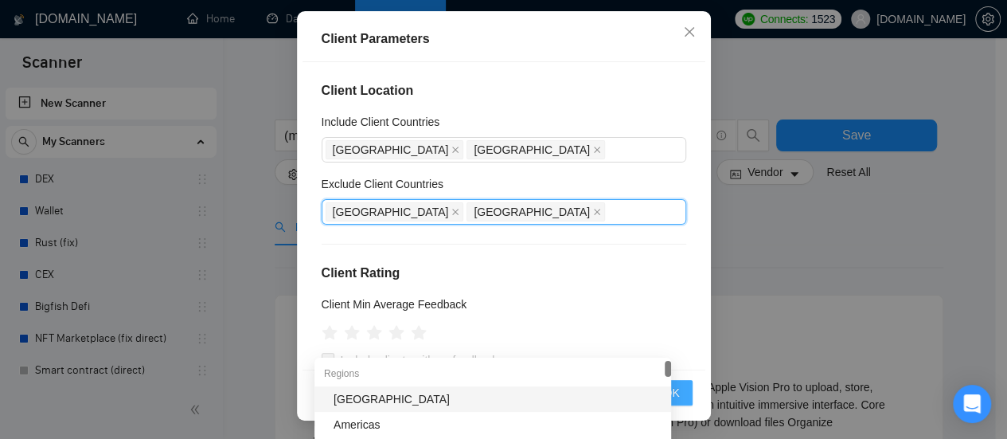
scroll to position [83, 0]
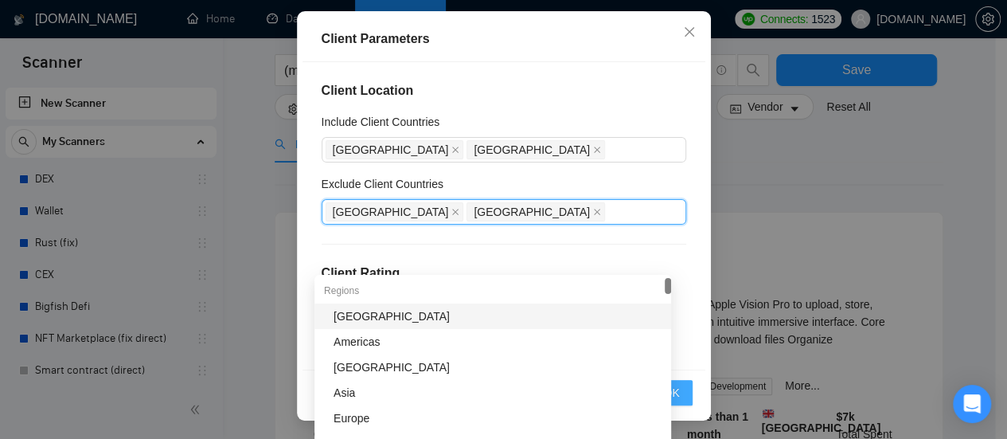
click at [683, 396] on button "OK" at bounding box center [670, 392] width 41 height 25
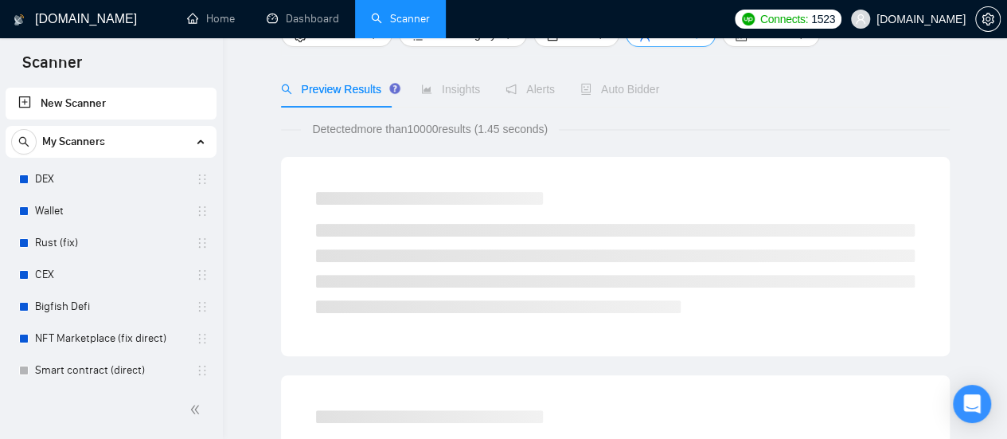
scroll to position [0, 0]
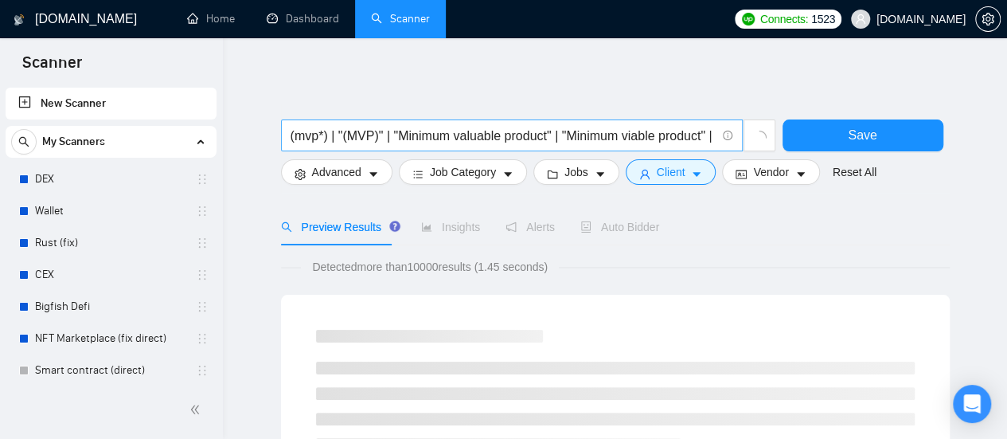
click at [597, 138] on input "(mvp*) | "(MVP)" | "Minimum valuable product" | "Minimum viable product" | star…" at bounding box center [502, 136] width 425 height 20
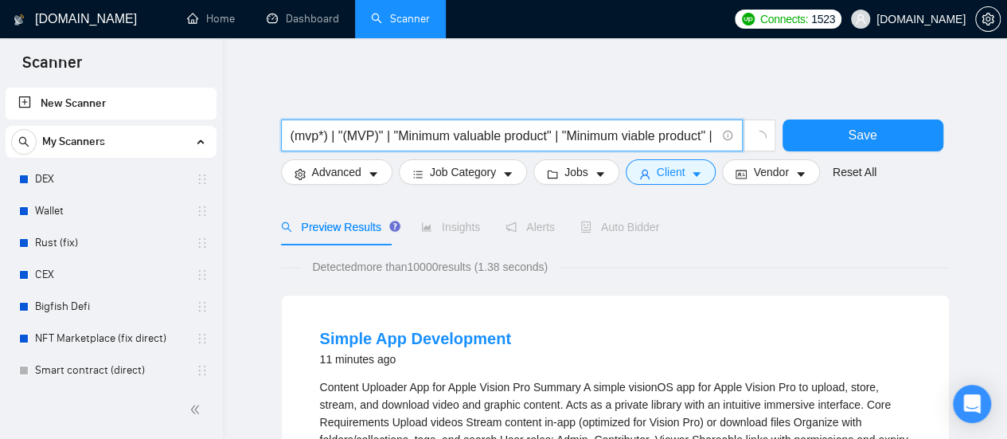
click at [599, 138] on input "(mvp*) | "(MVP)" | "Minimum valuable product" | "Minimum viable product" | star…" at bounding box center [502, 136] width 425 height 20
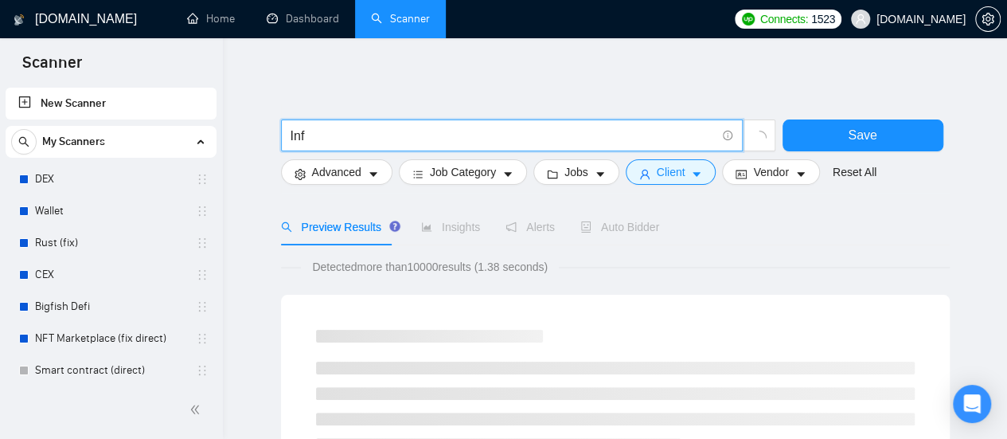
type input "Information Security"
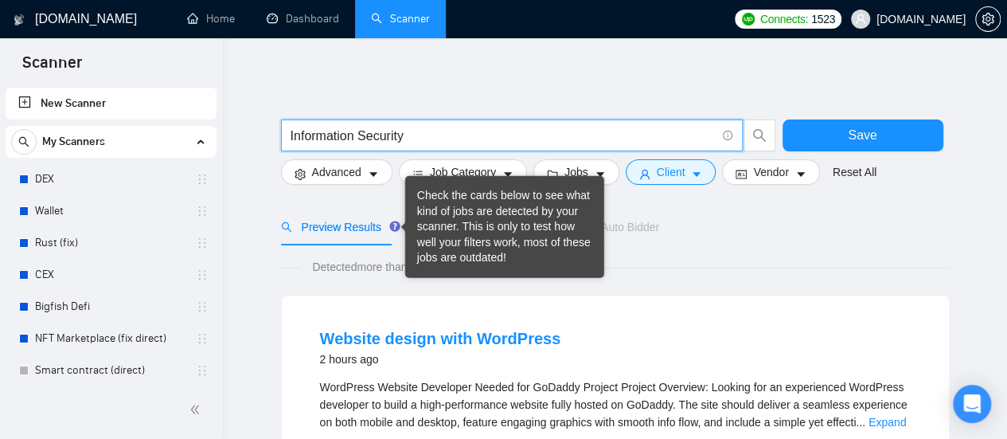
click at [474, 134] on input "Information Security" at bounding box center [502, 136] width 425 height 20
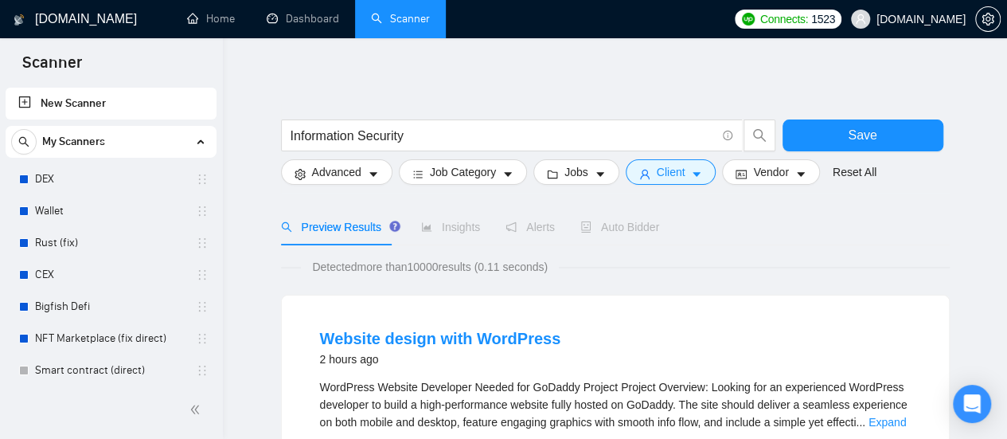
click at [725, 233] on div "Preview Results Insights Alerts Auto Bidder" at bounding box center [615, 227] width 669 height 37
click at [362, 169] on button "Advanced" at bounding box center [336, 171] width 111 height 25
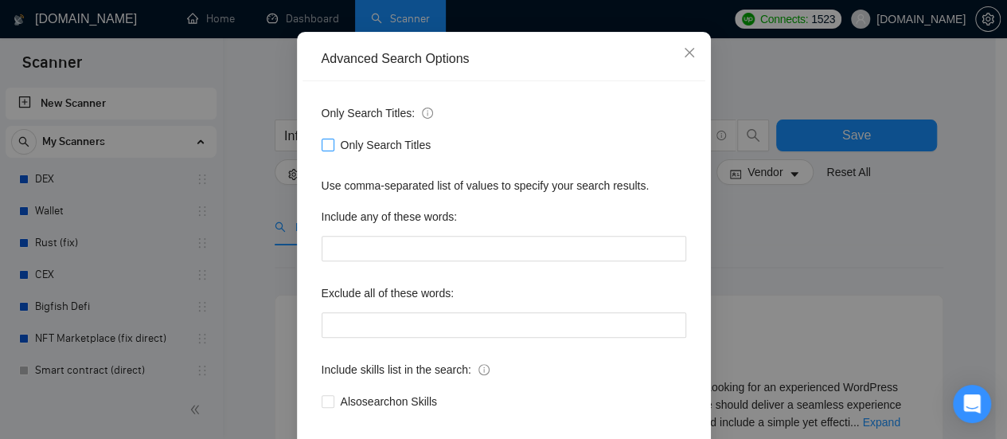
click at [323, 150] on input "Only Search Titles" at bounding box center [327, 143] width 11 height 11
checkbox input "true"
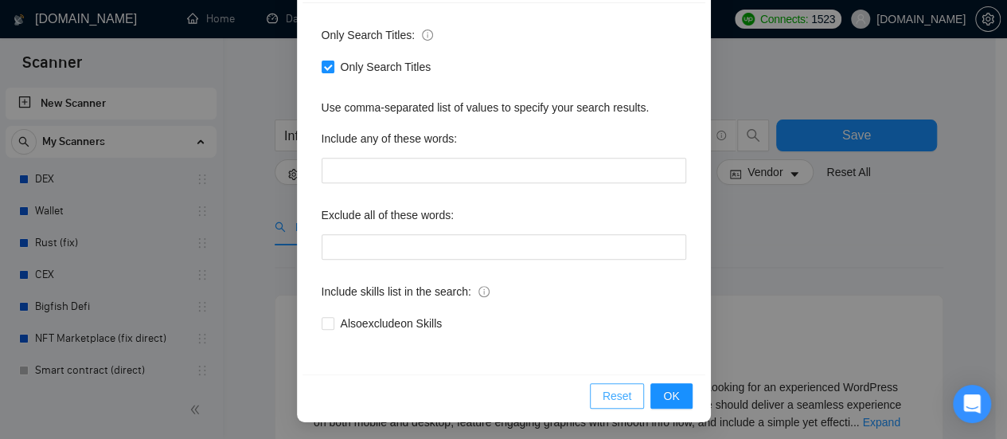
scroll to position [223, 0]
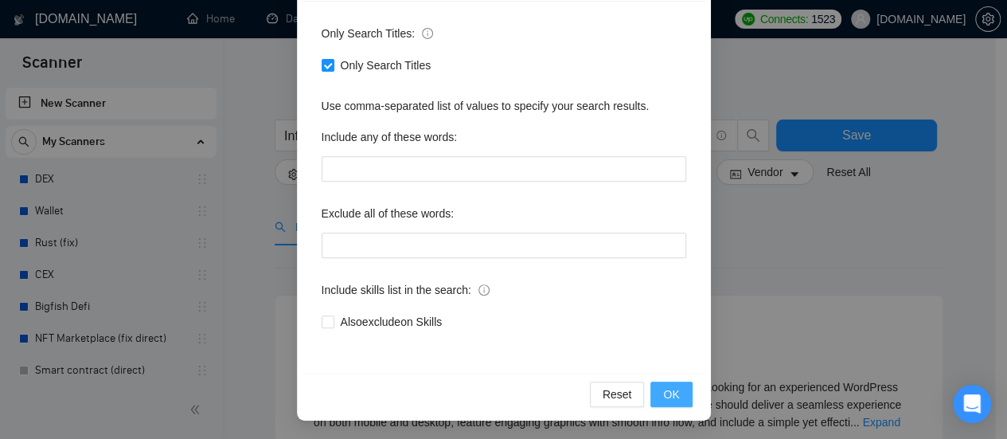
click at [667, 397] on span "OK" at bounding box center [671, 394] width 16 height 18
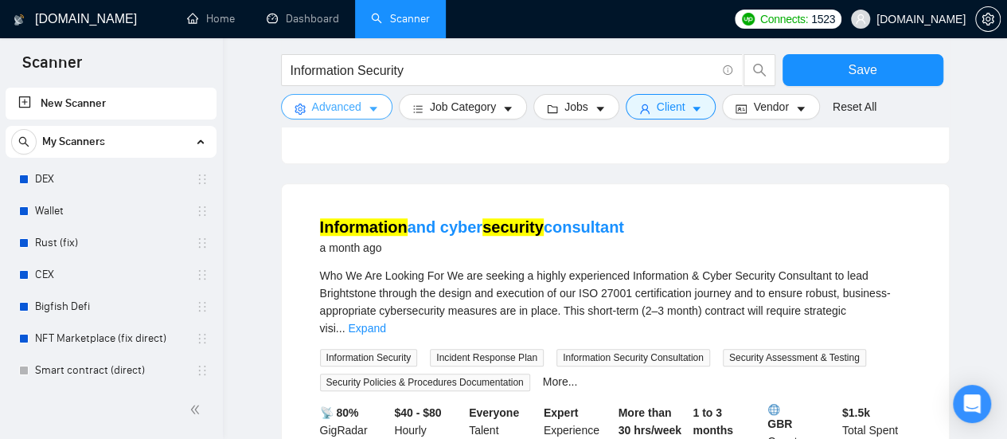
scroll to position [398, 0]
